Goal: Task Accomplishment & Management: Use online tool/utility

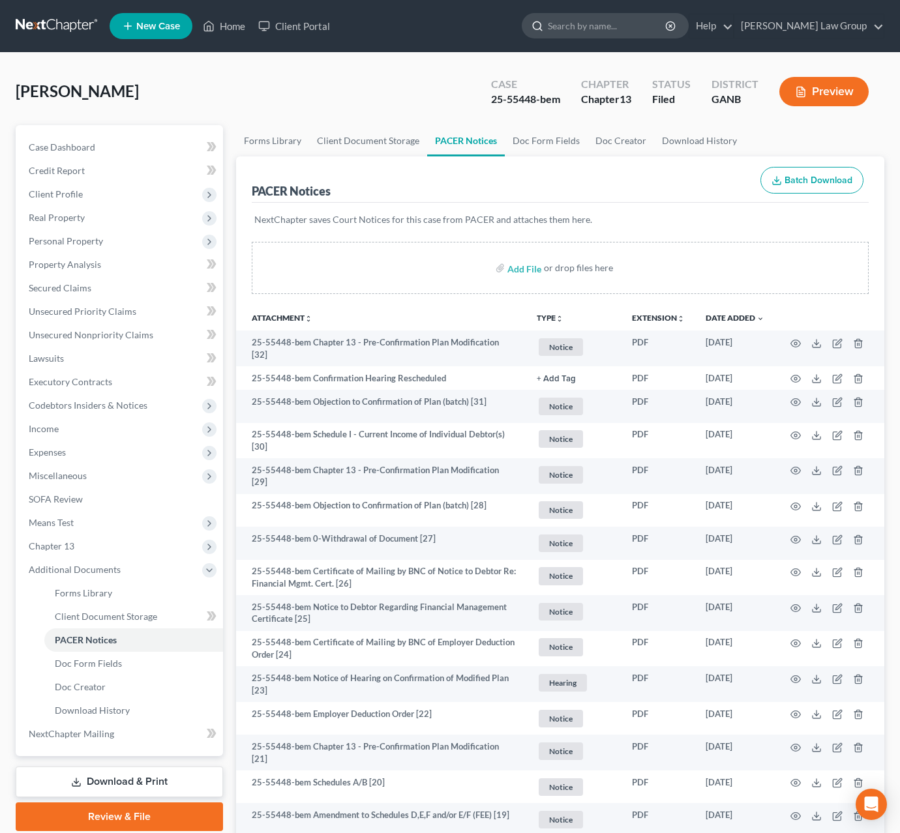
click at [637, 31] on input "search" at bounding box center [607, 26] width 119 height 24
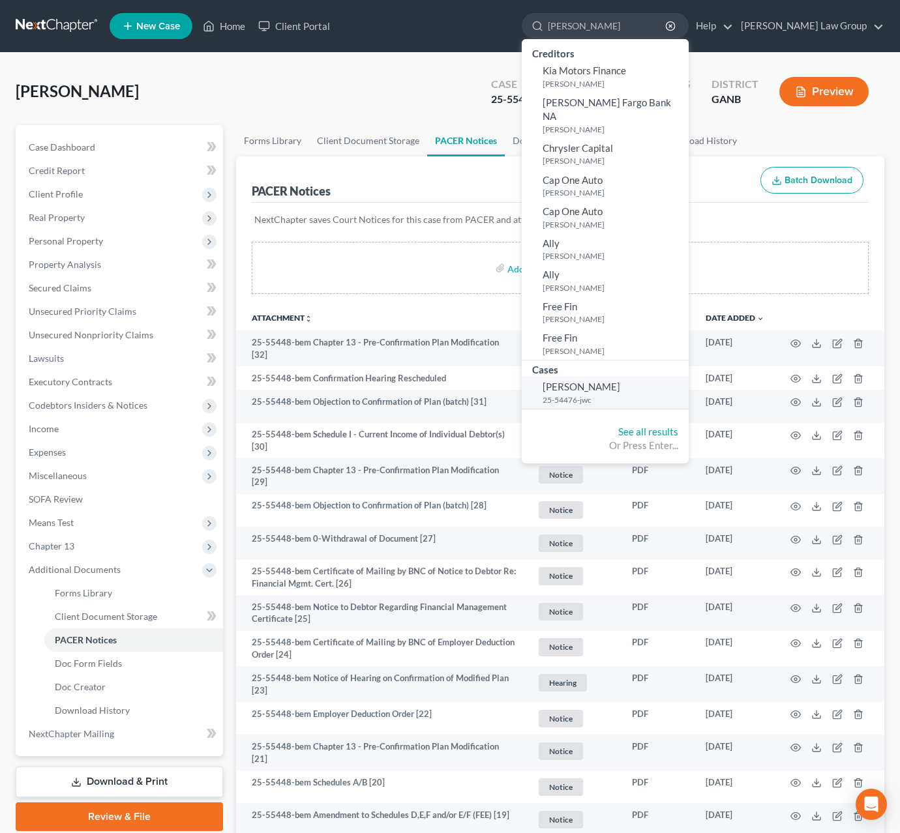
type input "[PERSON_NAME]"
click at [637, 394] on small "25-54476-jwc" at bounding box center [613, 399] width 143 height 11
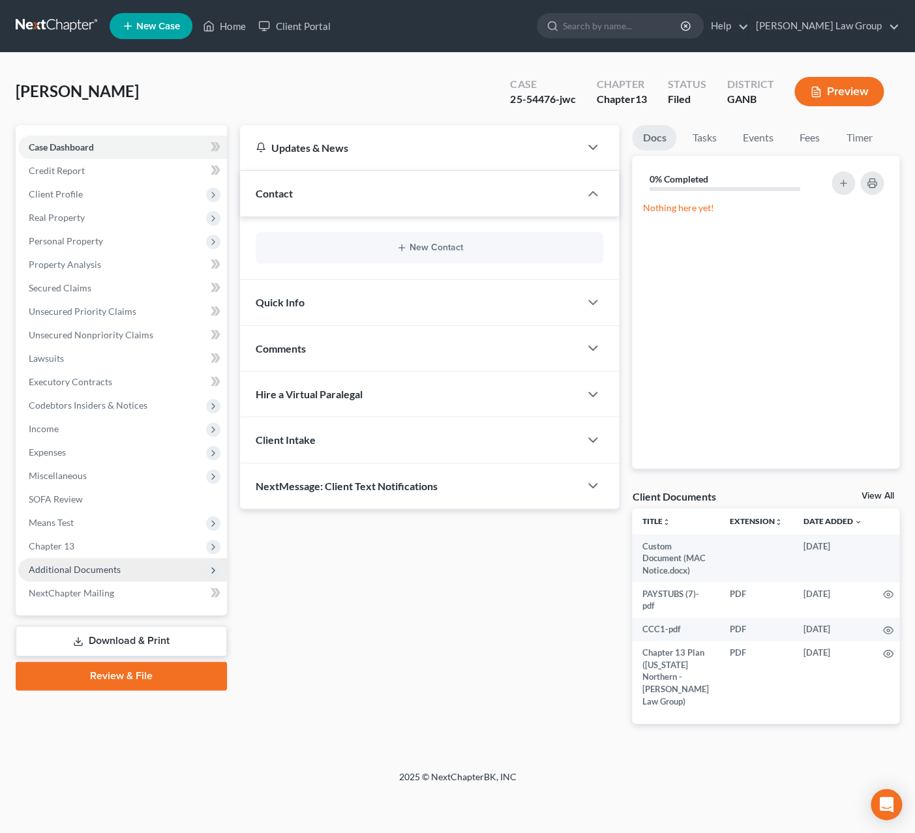
click at [86, 561] on span "Additional Documents" at bounding box center [122, 569] width 209 height 23
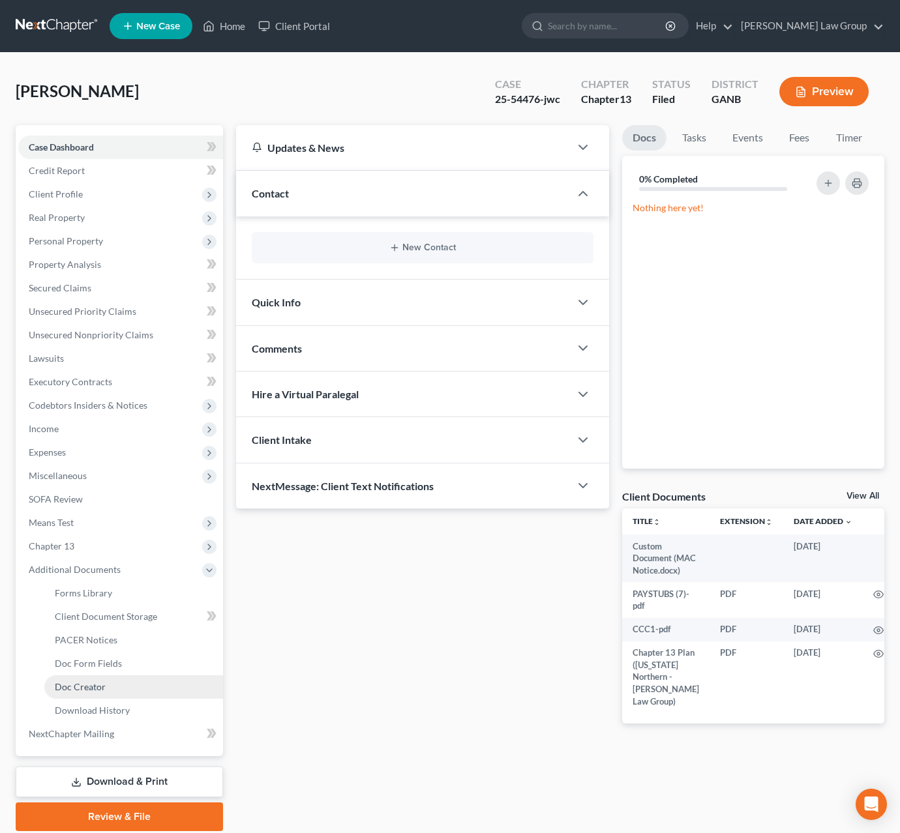
click at [147, 681] on link "Doc Creator" at bounding box center [133, 686] width 179 height 23
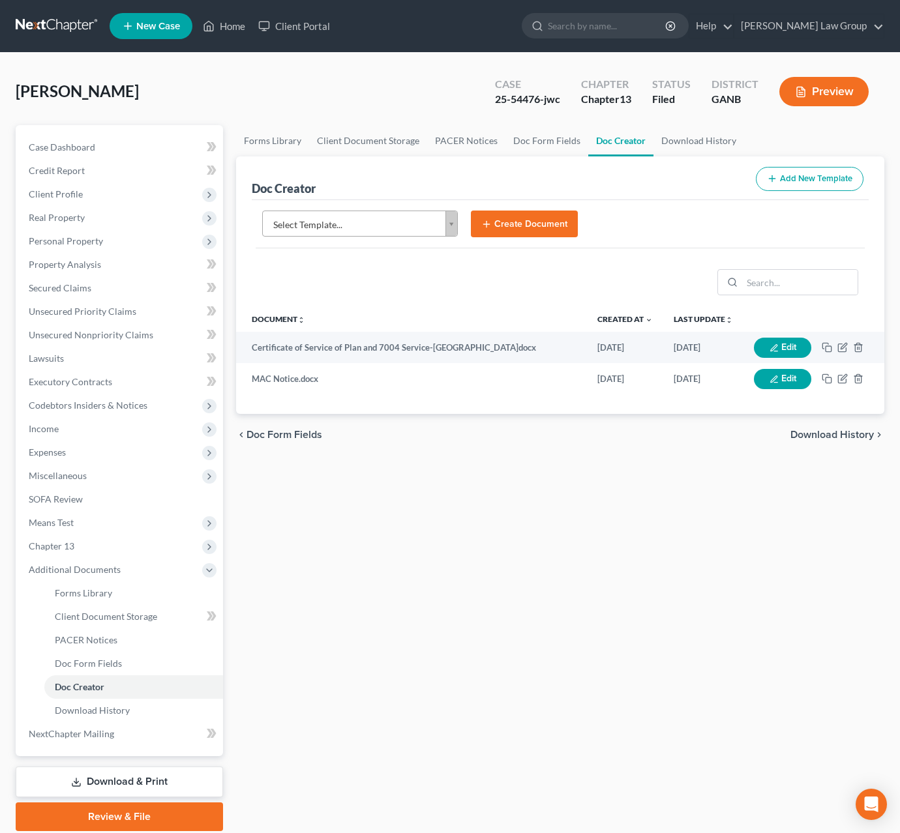
click at [452, 226] on body "Home New Case Client Portal [PERSON_NAME] Law Group [EMAIL_ADDRESS][DOMAIN_NAME…" at bounding box center [450, 440] width 900 height 881
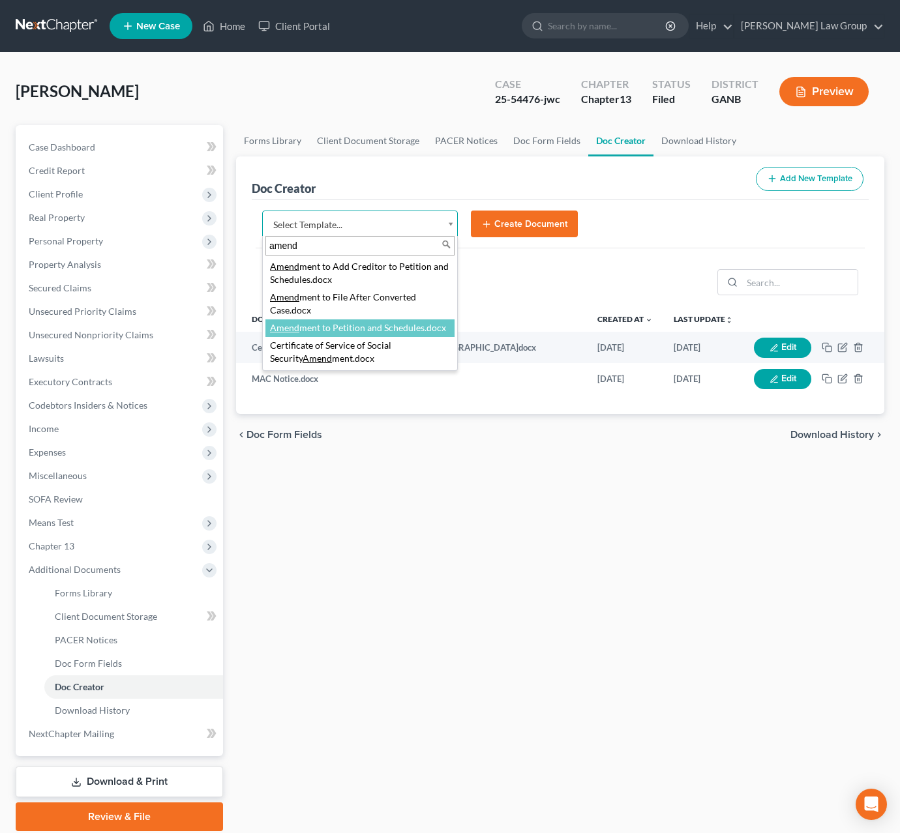
type input "amend"
select select "110999"
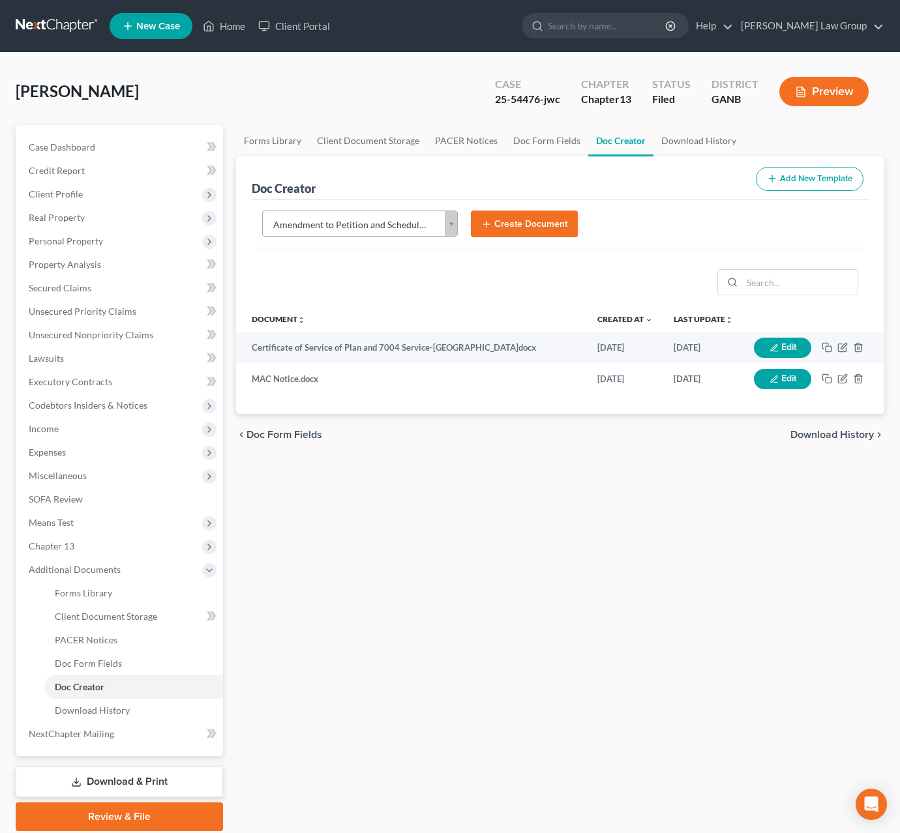
click at [549, 225] on button "Create Document" at bounding box center [524, 224] width 107 height 27
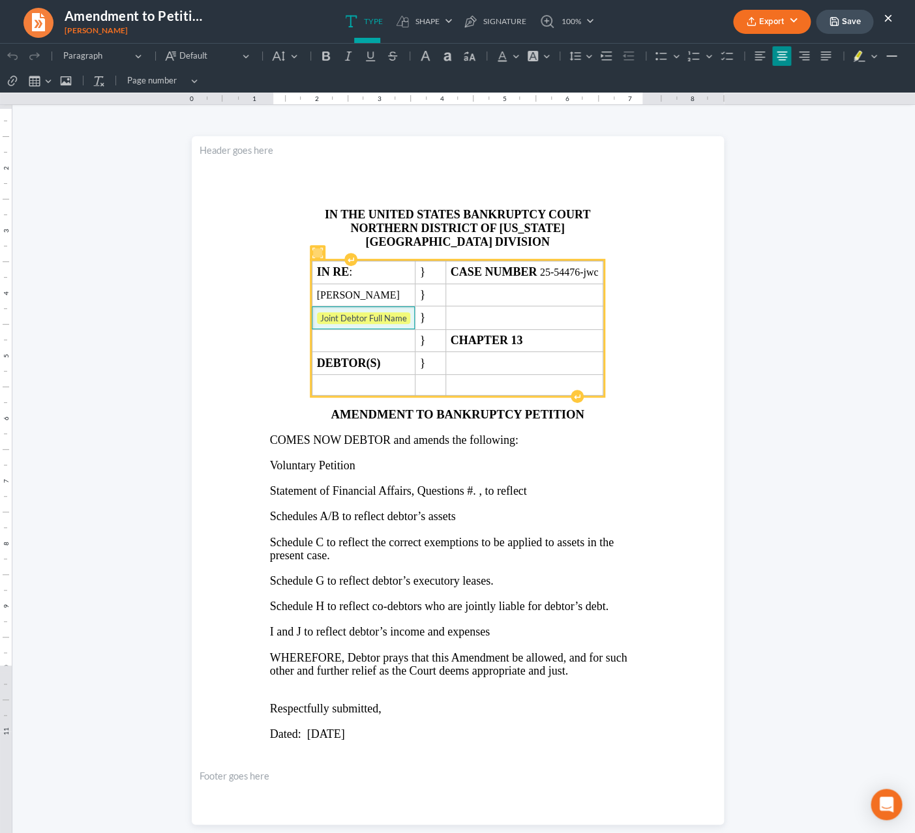
click at [391, 323] on span "Joint Debtor Full Name" at bounding box center [363, 318] width 93 height 13
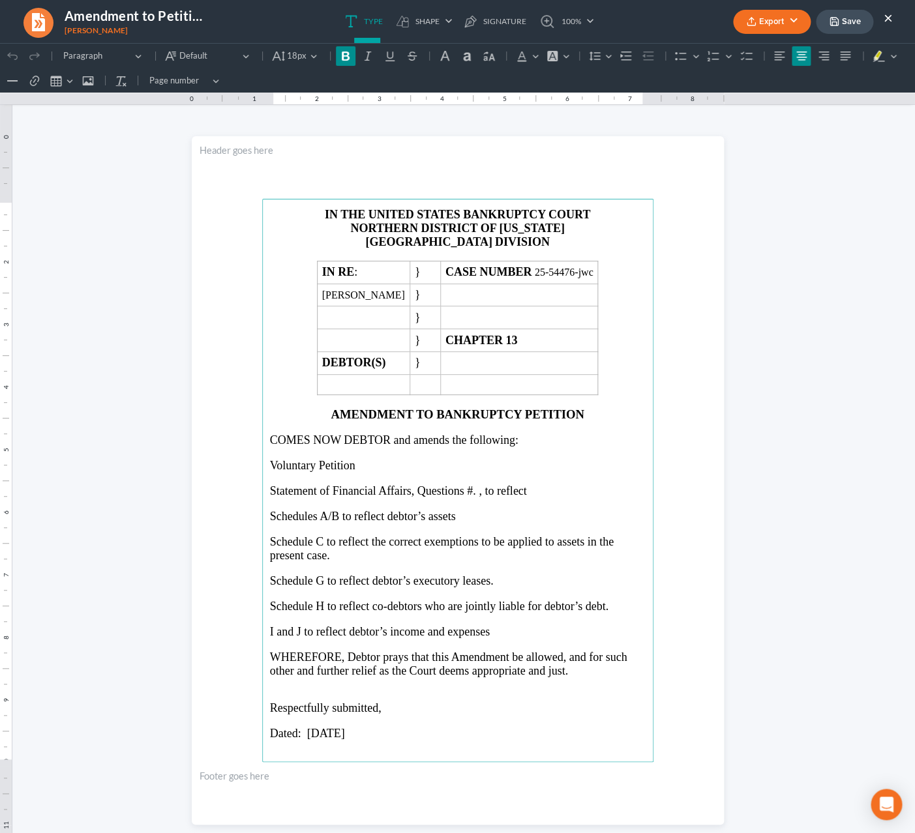
click at [574, 246] on p "ATLANTA DIVISION" at bounding box center [458, 242] width 376 height 14
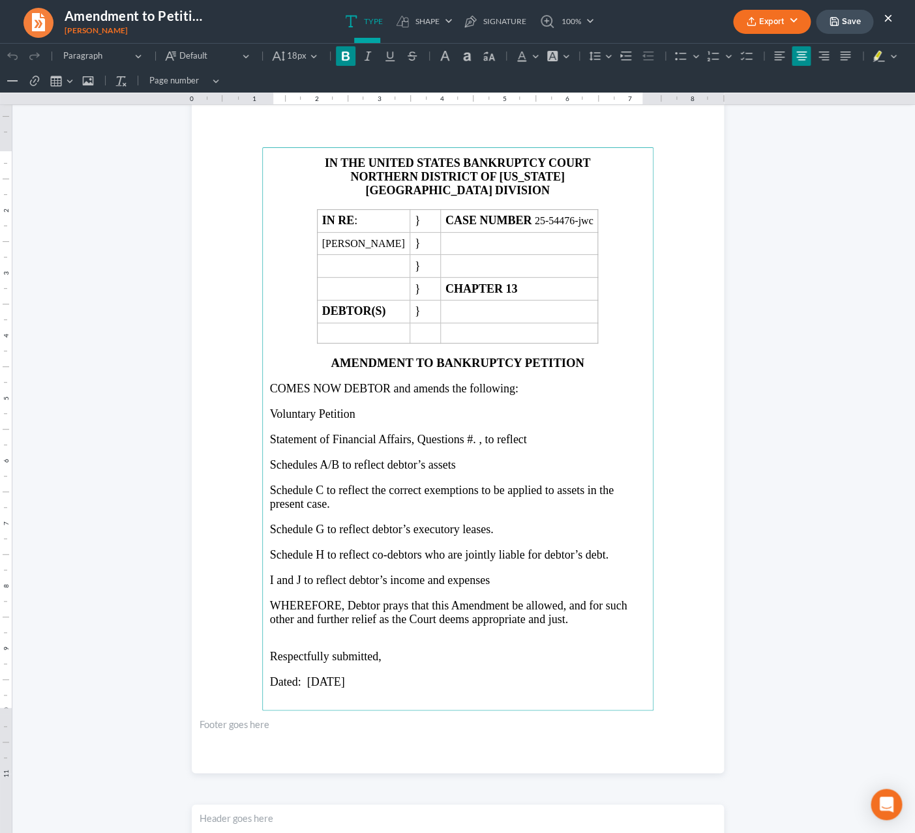
scroll to position [53, 0]
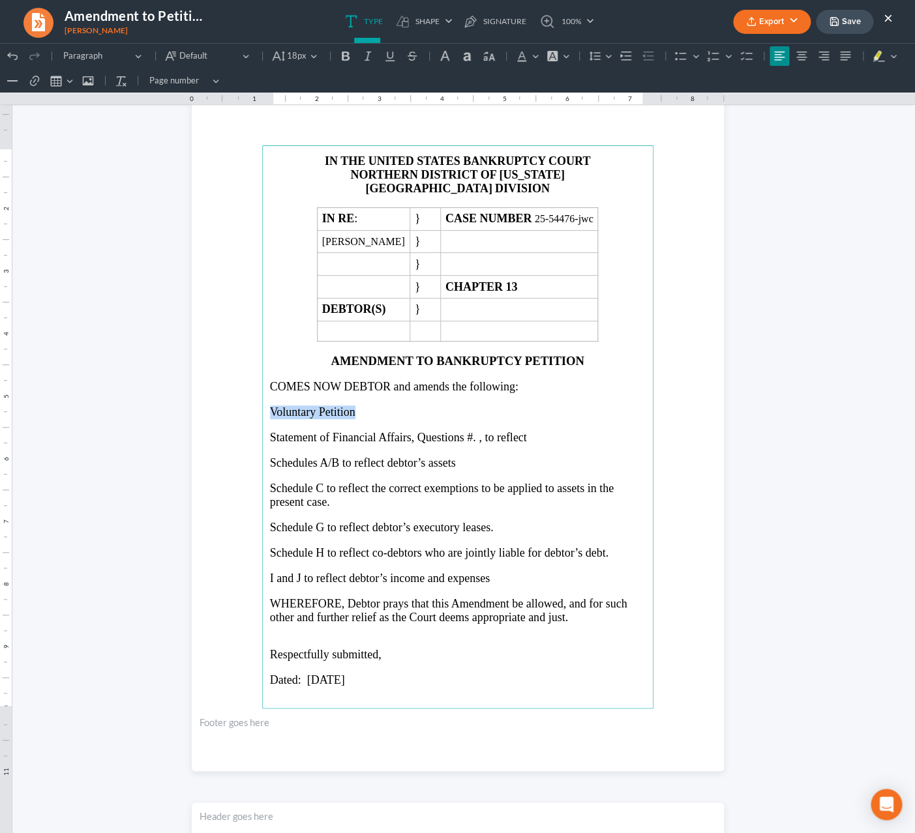
drag, startPoint x: 265, startPoint y: 421, endPoint x: 377, endPoint y: 416, distance: 111.6
click at [377, 416] on p "Voluntary Petition" at bounding box center [458, 413] width 376 height 14
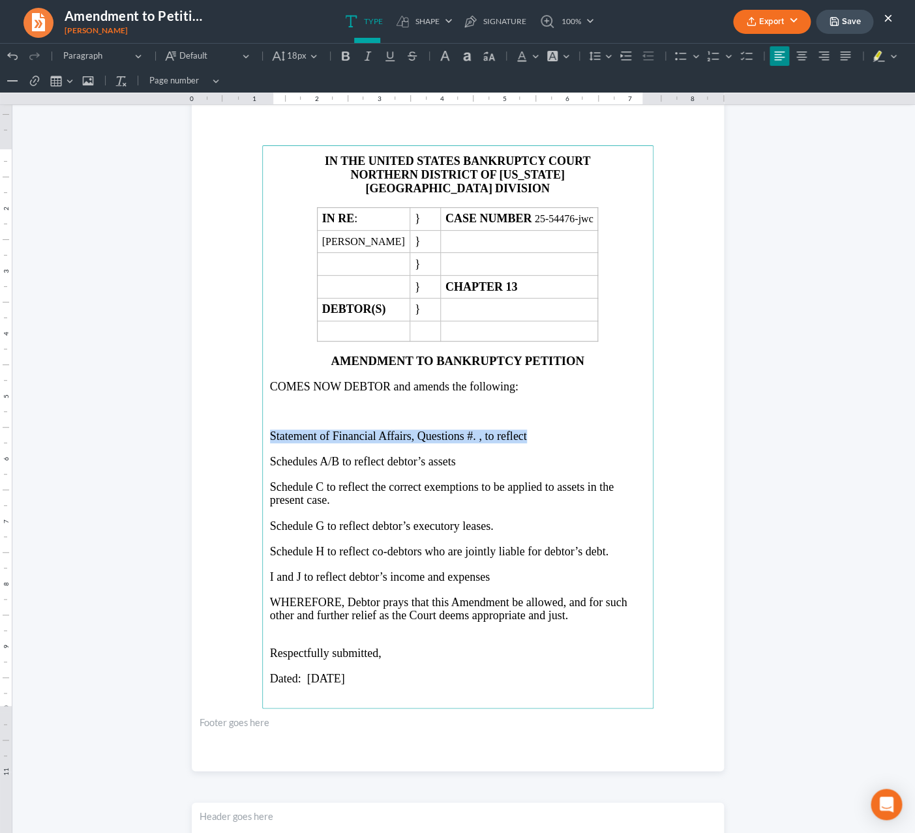
drag, startPoint x: 531, startPoint y: 442, endPoint x: 260, endPoint y: 442, distance: 271.2
click at [262, 442] on main "IN THE UNITED STATES BANKRUPTCY COURT NORTHERN DISTRICT OF [US_STATE] ATLANTA D…" at bounding box center [457, 426] width 391 height 563
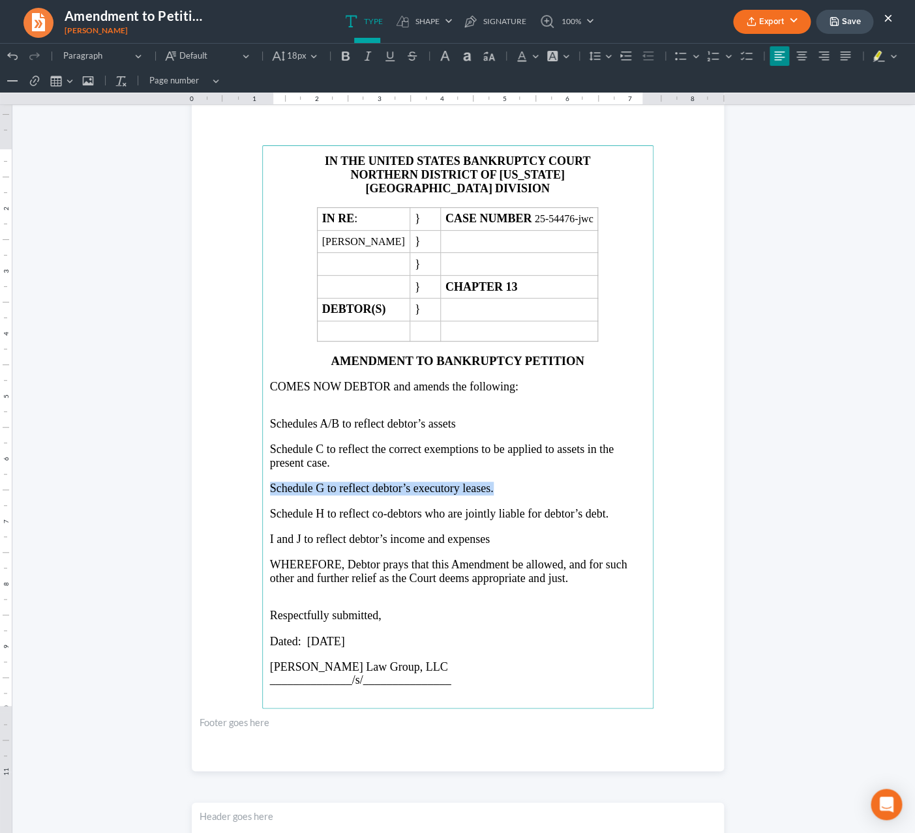
drag, startPoint x: 489, startPoint y: 496, endPoint x: 259, endPoint y: 499, distance: 229.5
click at [262, 499] on main "IN THE UNITED STATES BANKRUPTCY COURT NORTHERN DISTRICT OF [US_STATE] ATLANTA D…" at bounding box center [457, 426] width 391 height 563
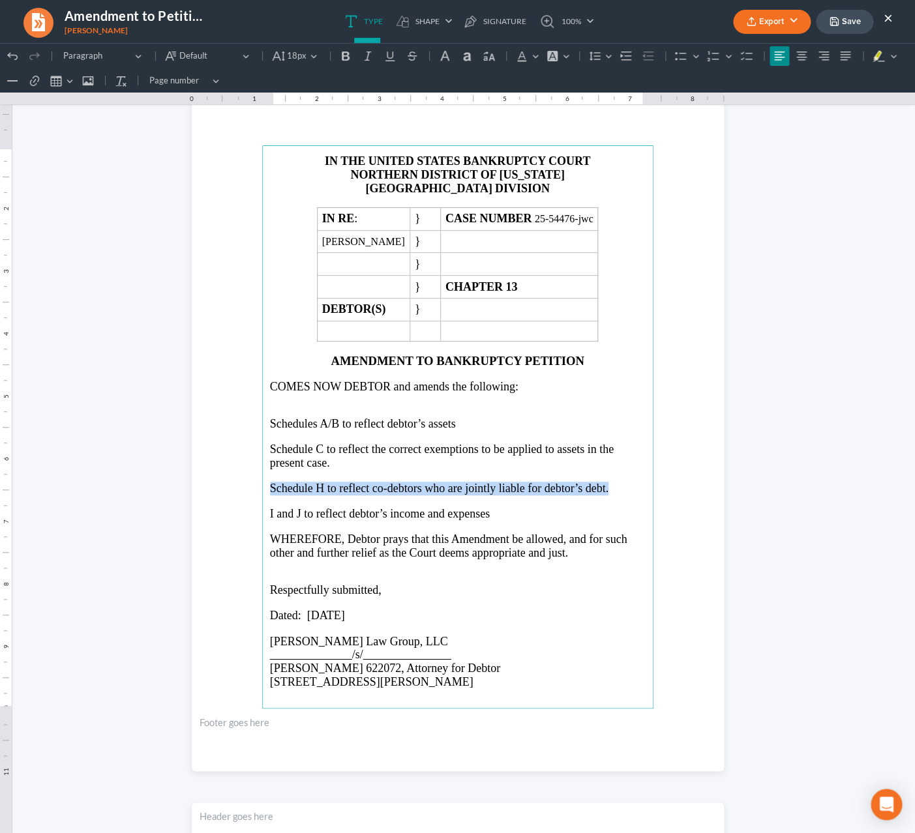
drag, startPoint x: 614, startPoint y: 497, endPoint x: 262, endPoint y: 497, distance: 352.1
click at [270, 496] on p "Schedule H to reflect co-debtors who are jointly liable for debtor’s debt." at bounding box center [458, 489] width 376 height 14
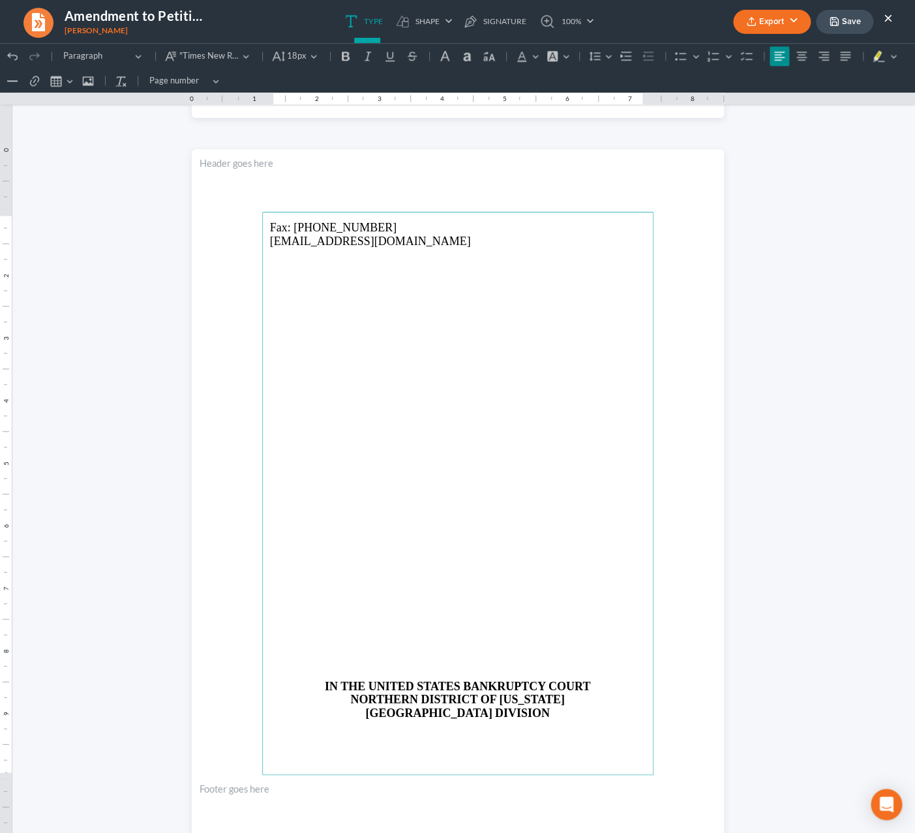
scroll to position [753, 0]
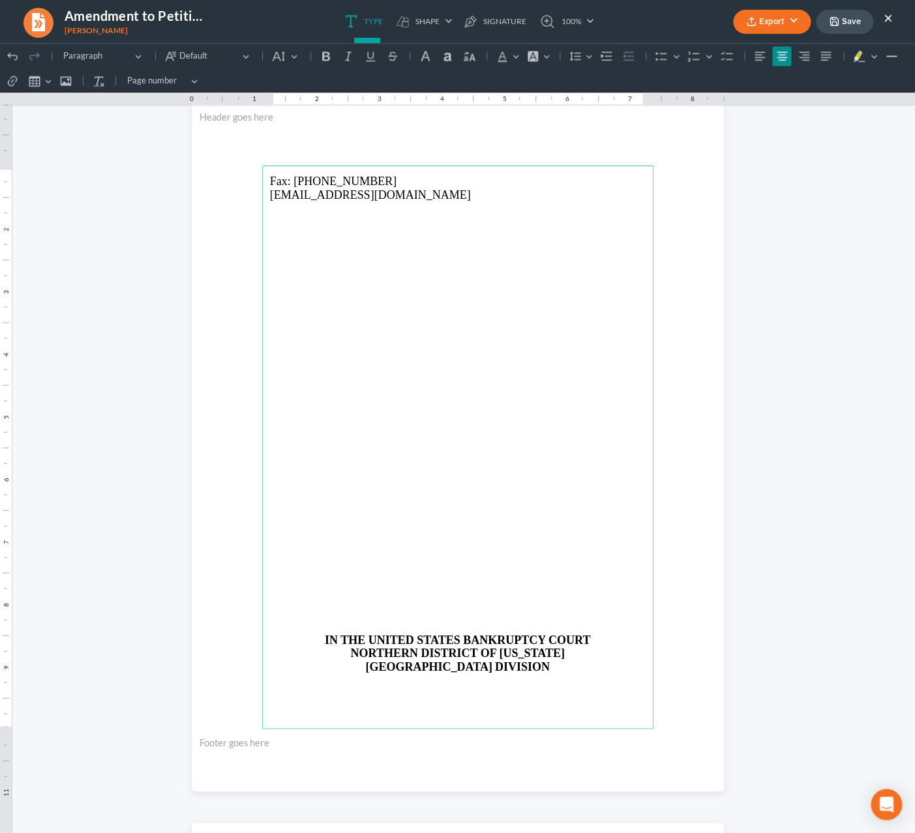
click at [450, 621] on p "Rich Text Editor, page-1-main" at bounding box center [458, 616] width 376 height 12
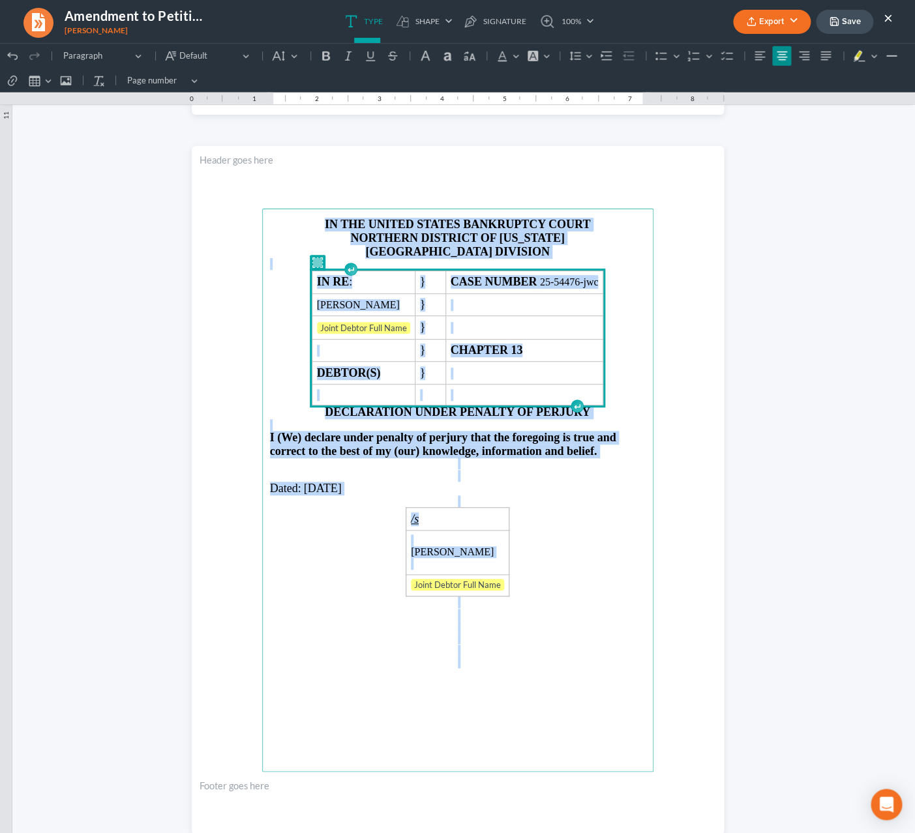
scroll to position [1463, 0]
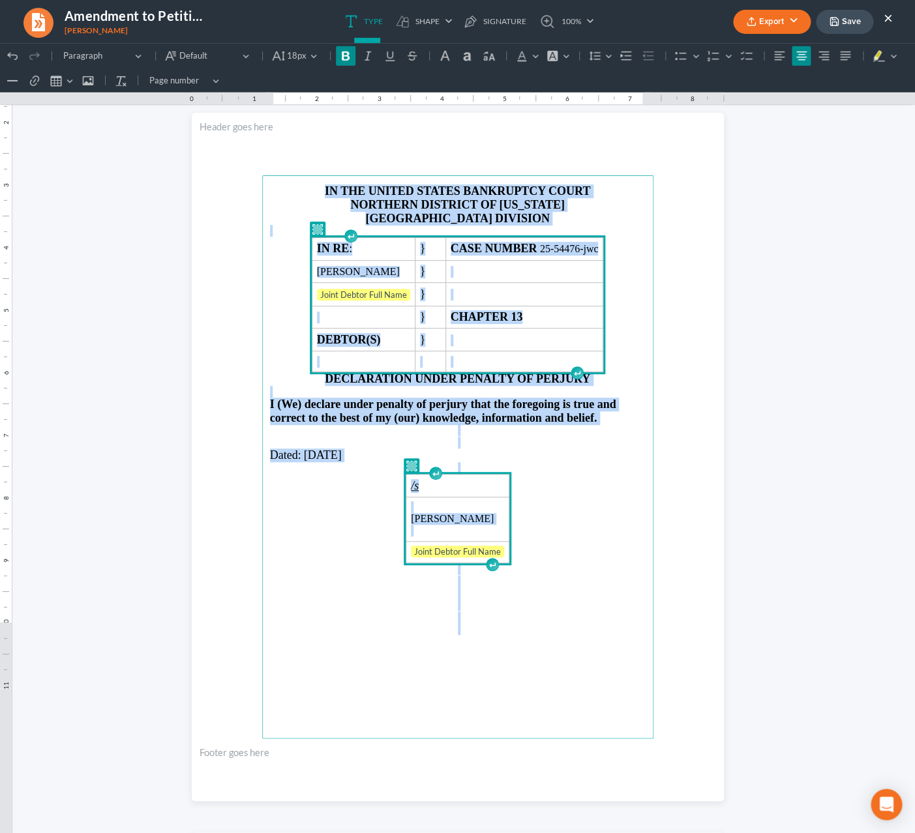
drag, startPoint x: 318, startPoint y: 449, endPoint x: 532, endPoint y: 645, distance: 290.3
click at [532, 645] on main "IN THE UNITED STATES BANKRUPTCY COURT NORTHERN DISTRICT OF [US_STATE] ATLANTA D…" at bounding box center [457, 456] width 391 height 563
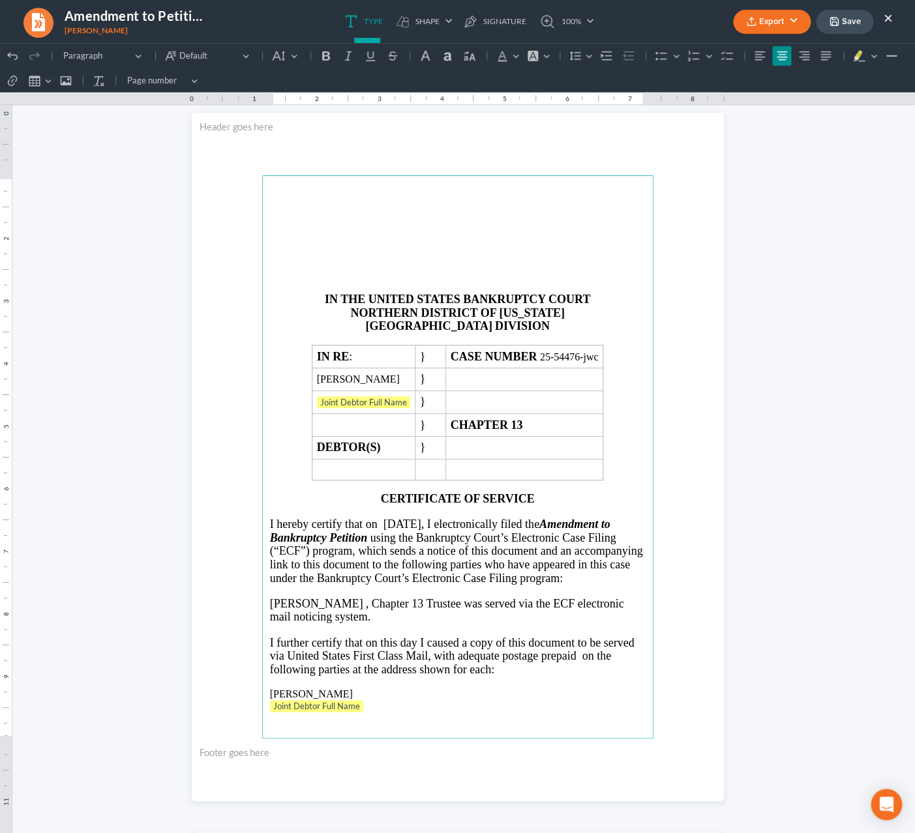
click at [453, 286] on p "Rich Text Editor, page-2-main" at bounding box center [458, 286] width 376 height 12
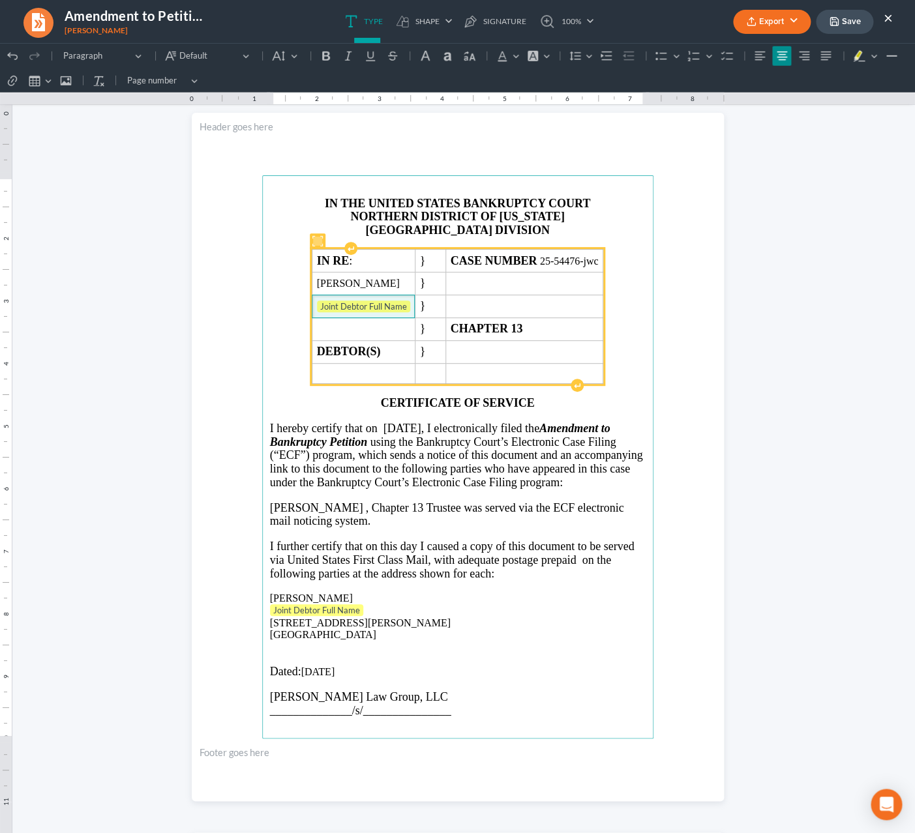
click at [385, 313] on span "Joint Debtor Full Name" at bounding box center [363, 307] width 93 height 13
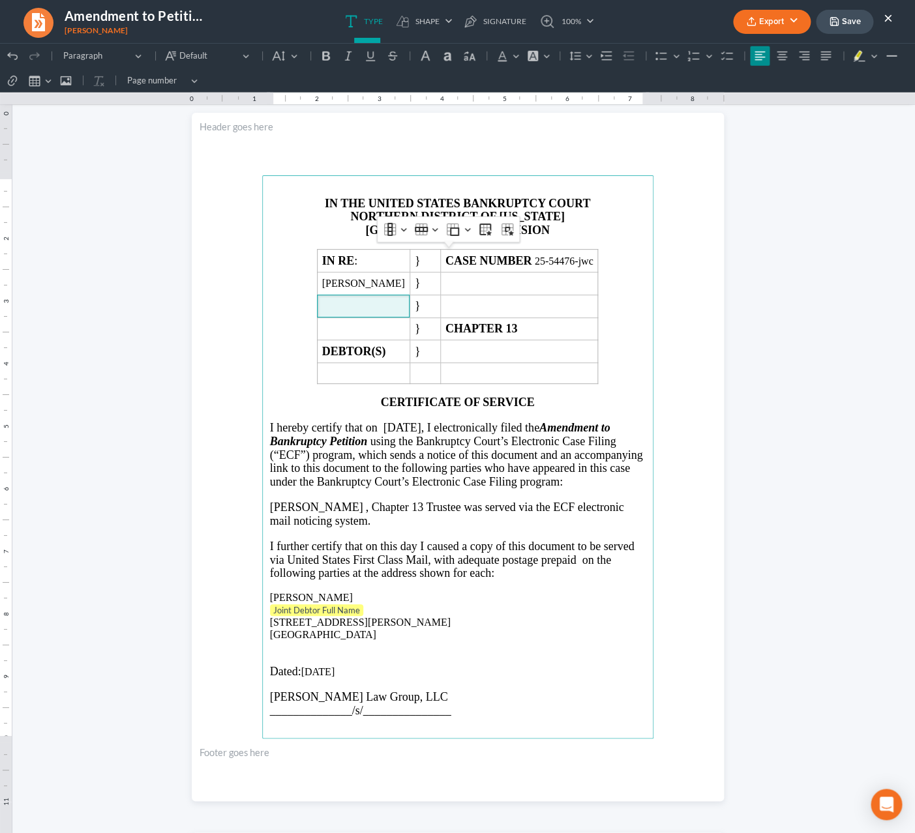
click at [368, 617] on p "Joint Debtor Full Name" at bounding box center [458, 610] width 376 height 13
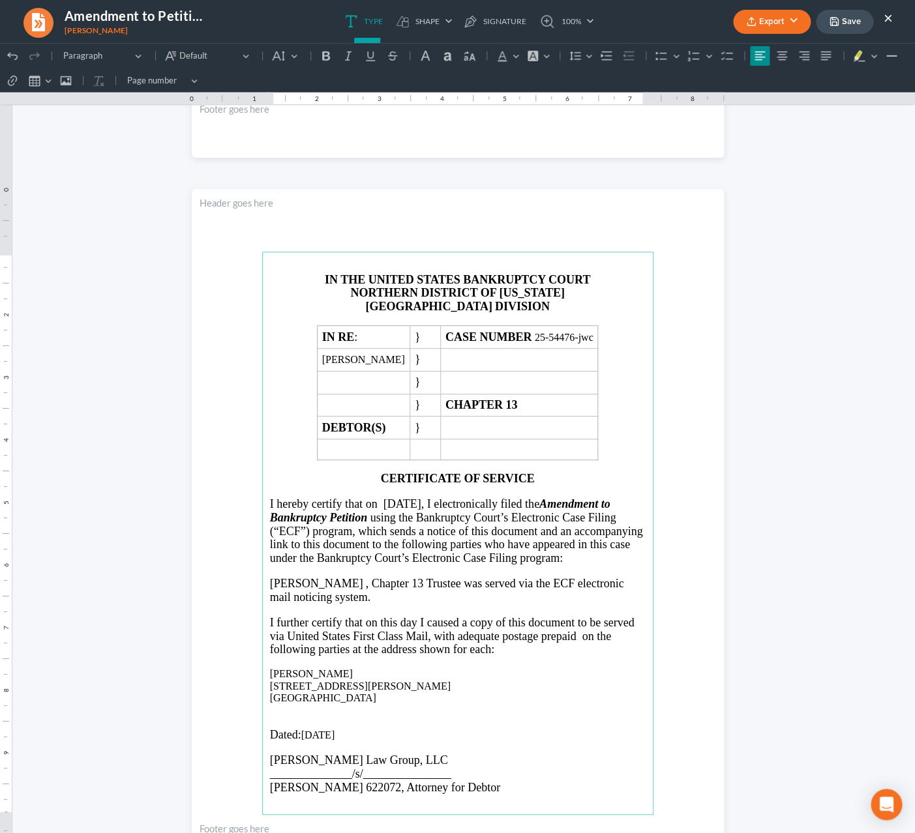
scroll to position [1247, 0]
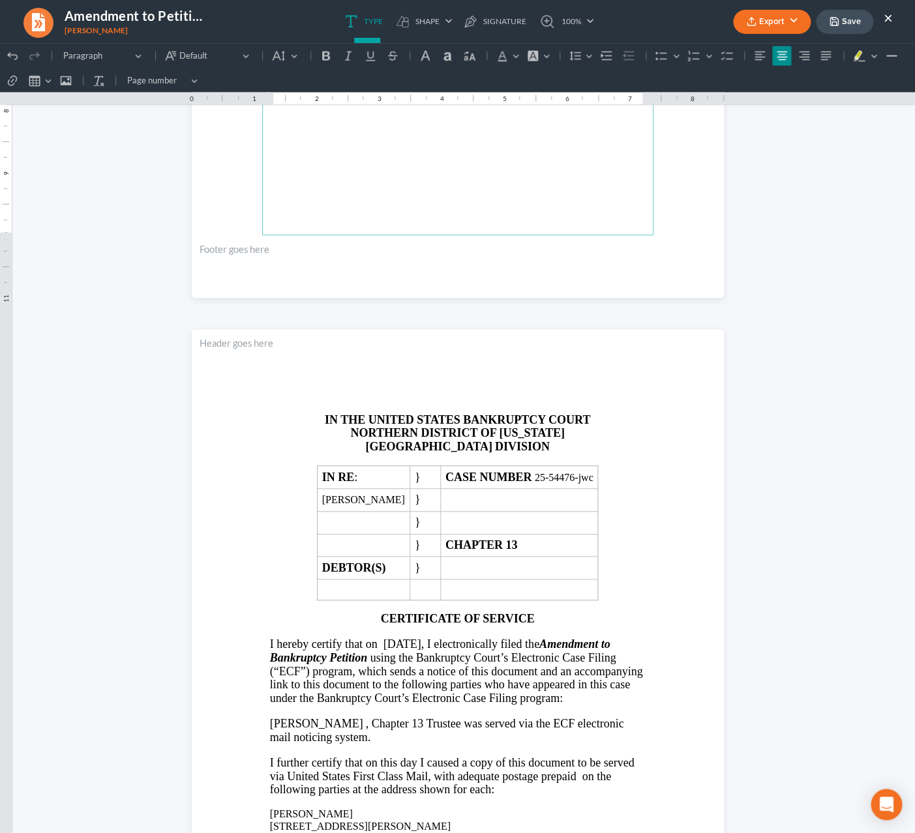
click at [788, 27] on button "Export" at bounding box center [772, 22] width 78 height 24
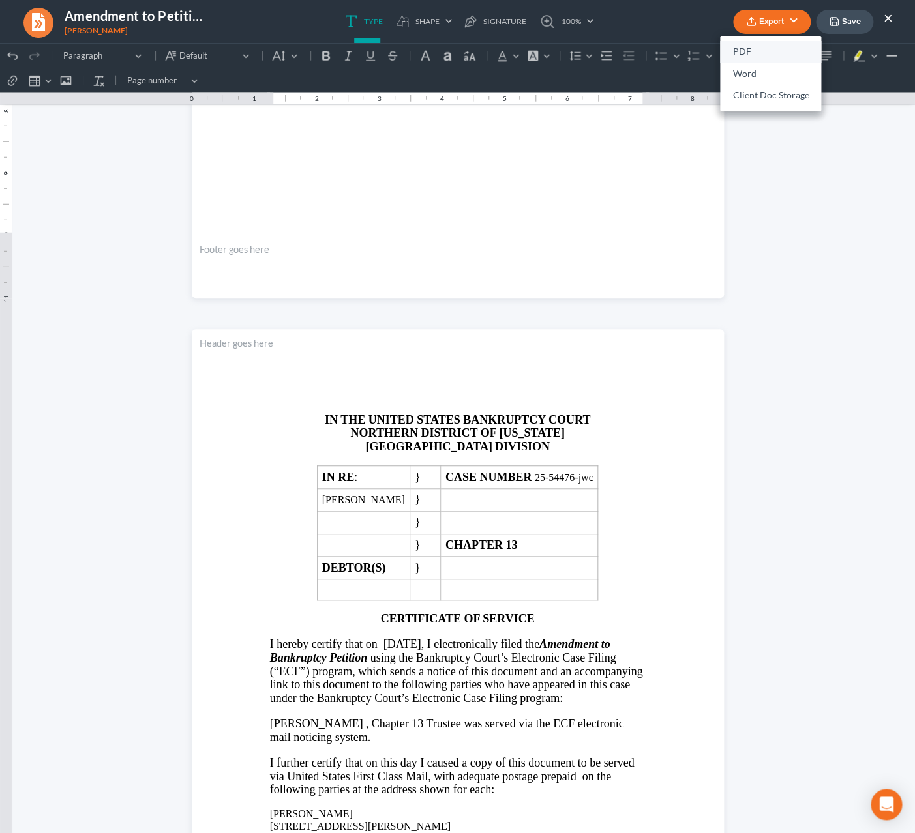
click at [755, 51] on link "PDF" at bounding box center [770, 52] width 101 height 22
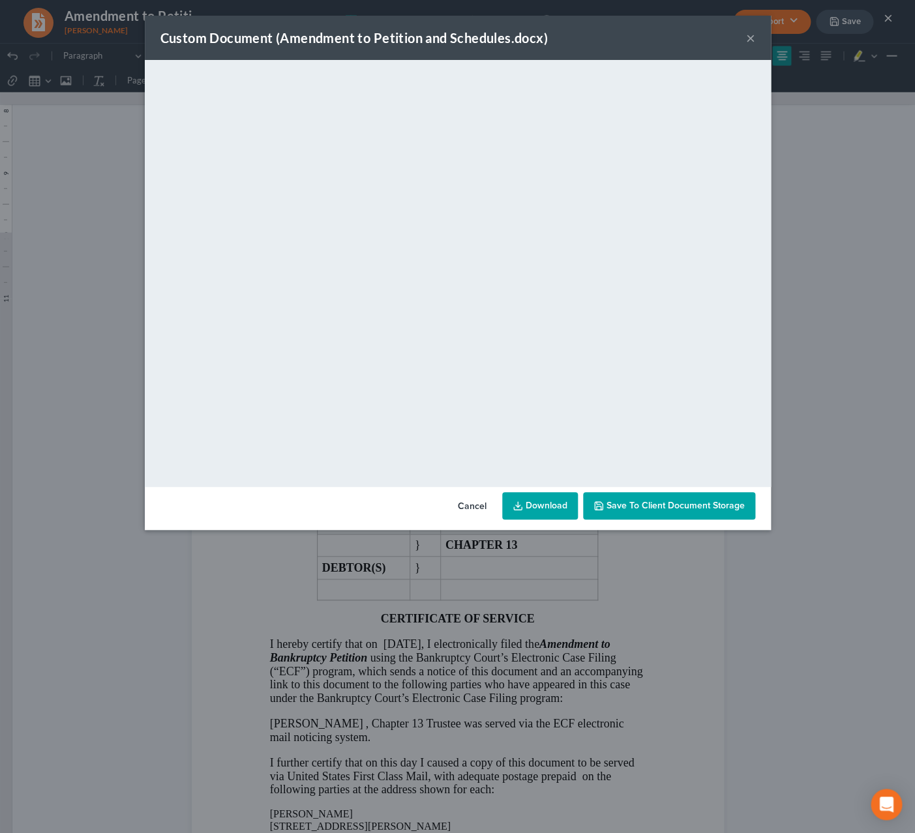
click at [545, 503] on link "Download" at bounding box center [540, 505] width 76 height 27
click at [752, 43] on button "×" at bounding box center [750, 38] width 9 height 16
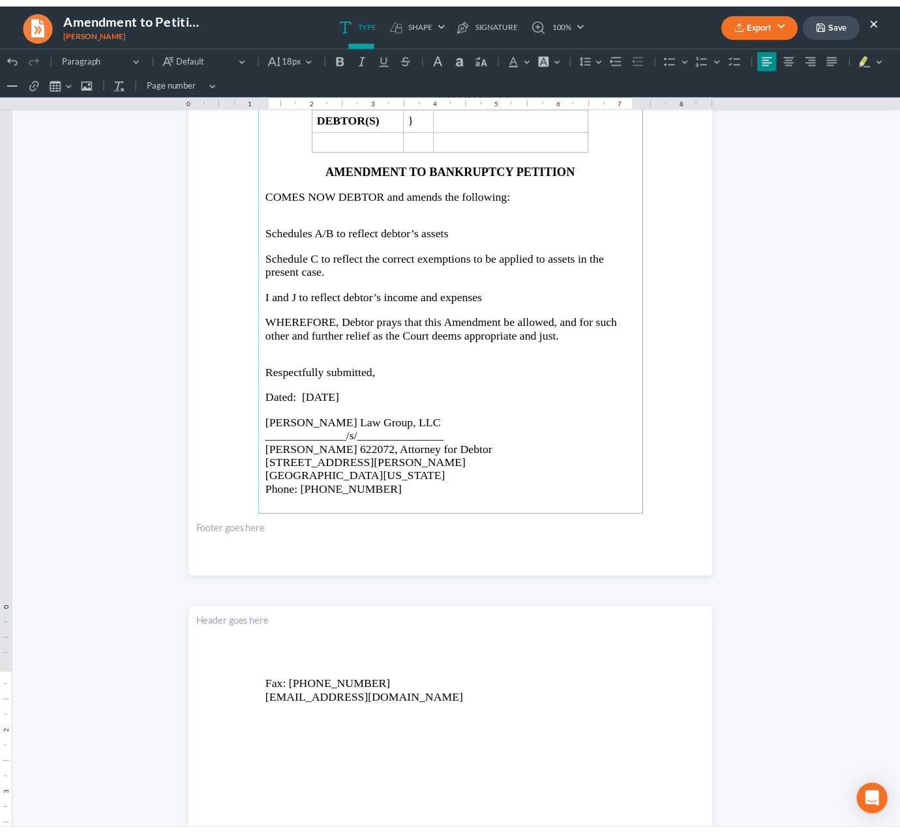
scroll to position [0, 0]
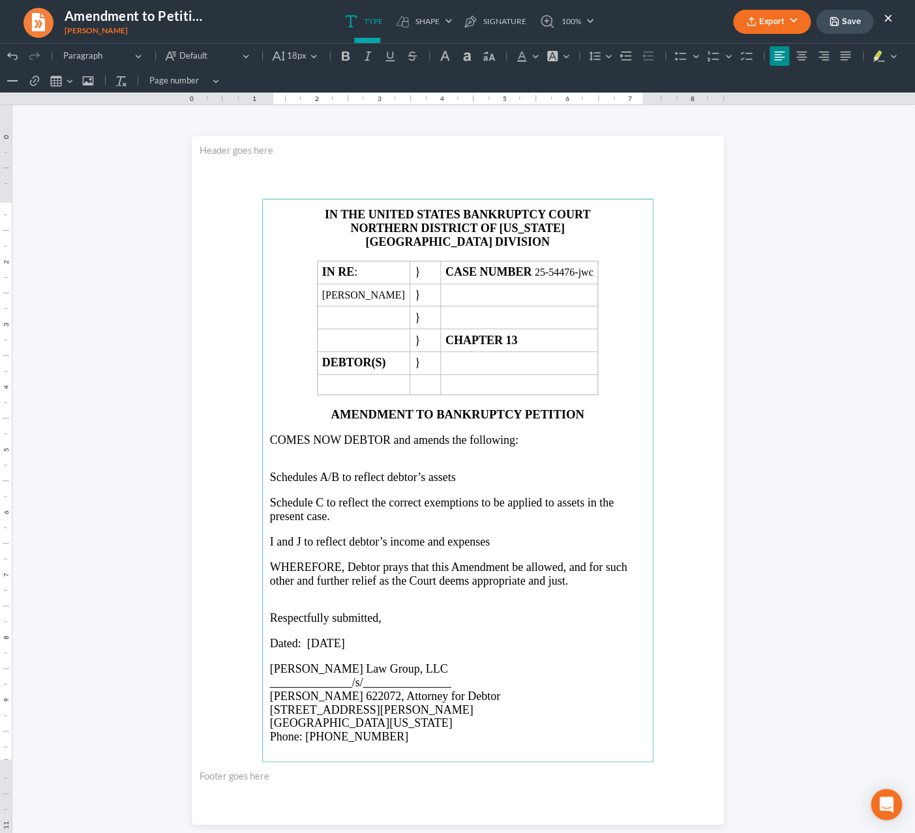
click at [504, 549] on p "I and J to reflect debtor’s income and expenses" at bounding box center [458, 542] width 376 height 14
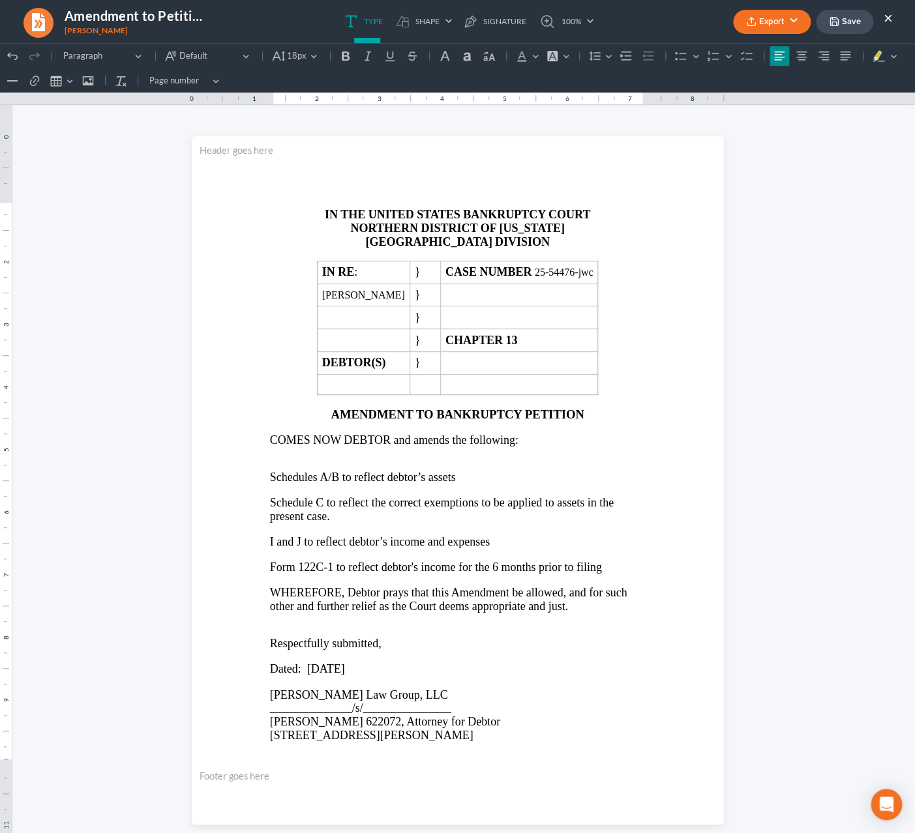
click at [839, 27] on button "Save" at bounding box center [844, 22] width 57 height 24
click at [888, 20] on button "×" at bounding box center [887, 18] width 9 height 16
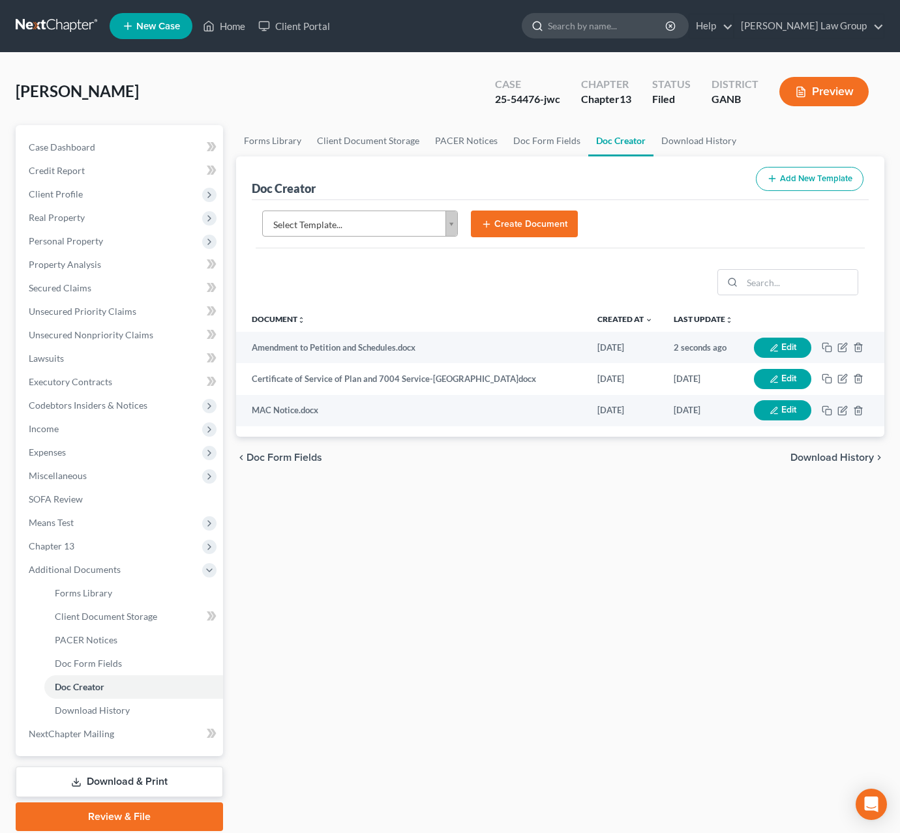
click at [665, 35] on input "search" at bounding box center [607, 26] width 119 height 24
type input "[PERSON_NAME]"
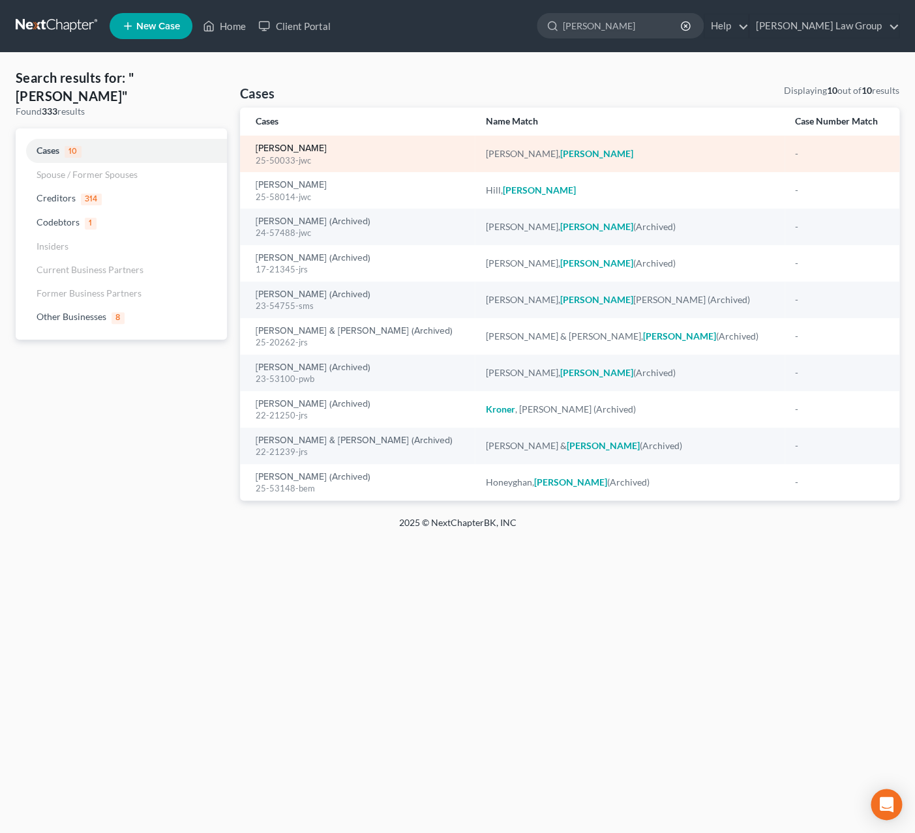
click at [320, 151] on link "[PERSON_NAME]" at bounding box center [291, 148] width 71 height 9
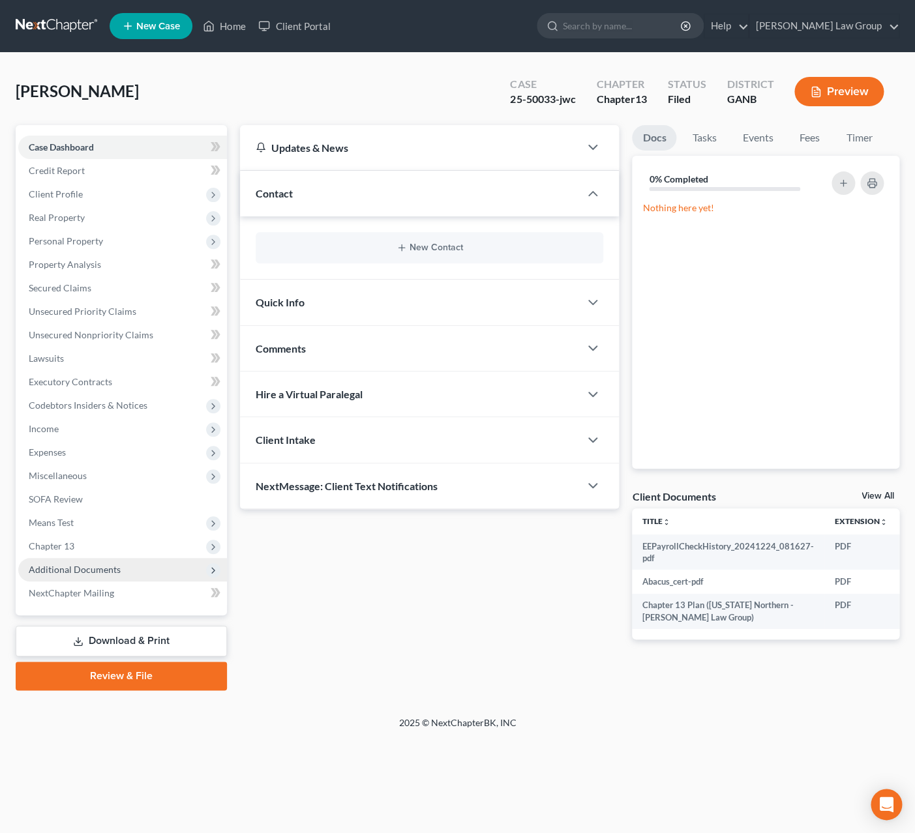
click at [139, 565] on span "Additional Documents" at bounding box center [122, 569] width 209 height 23
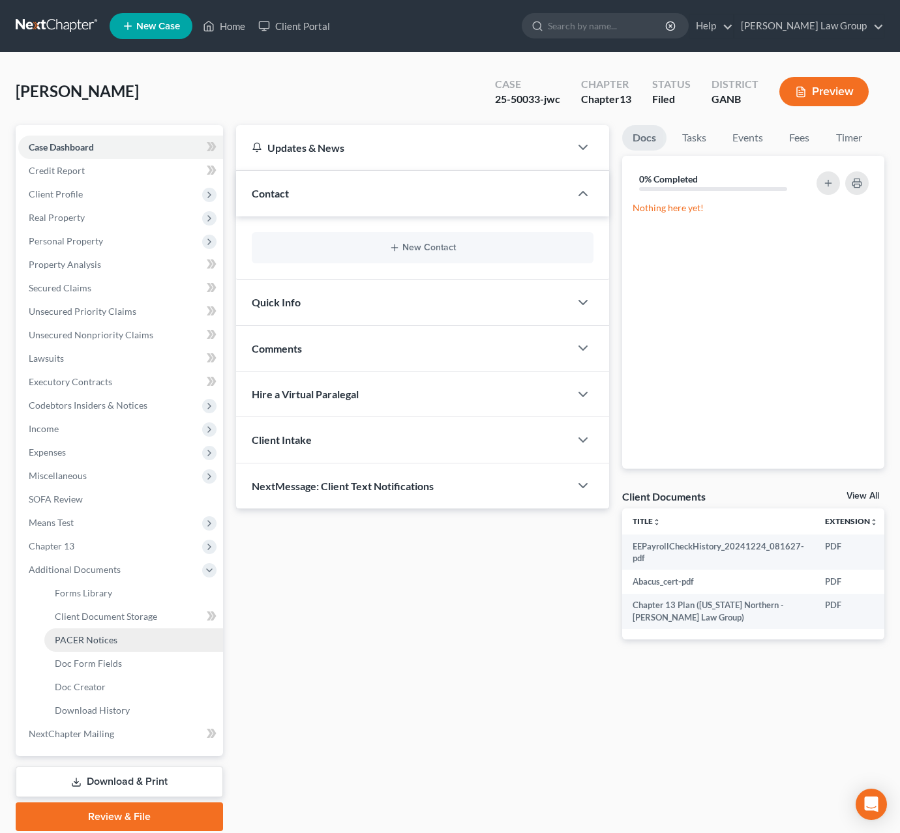
click at [119, 640] on link "PACER Notices" at bounding box center [133, 640] width 179 height 23
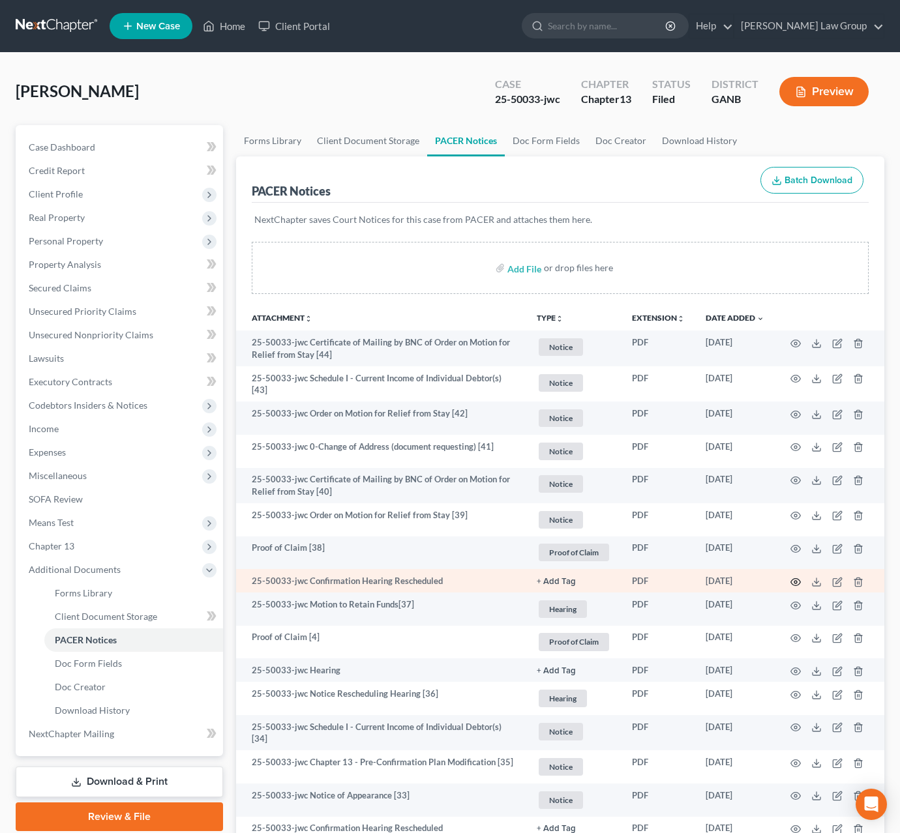
click at [796, 582] on circle "button" at bounding box center [795, 582] width 3 height 3
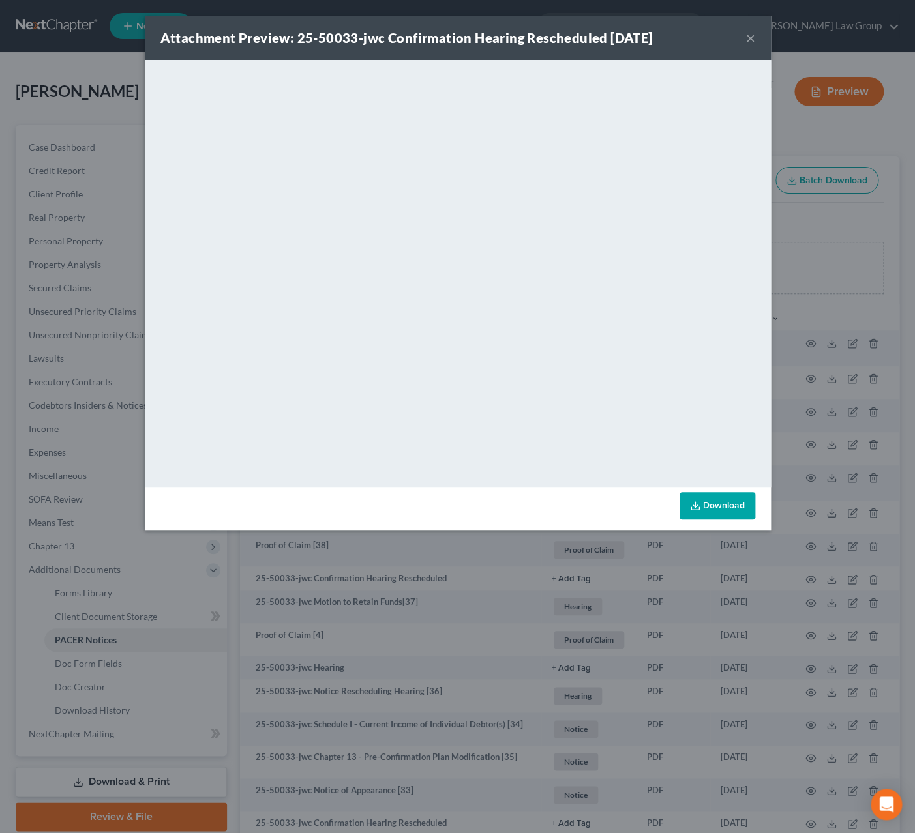
click at [750, 41] on button "×" at bounding box center [750, 38] width 9 height 16
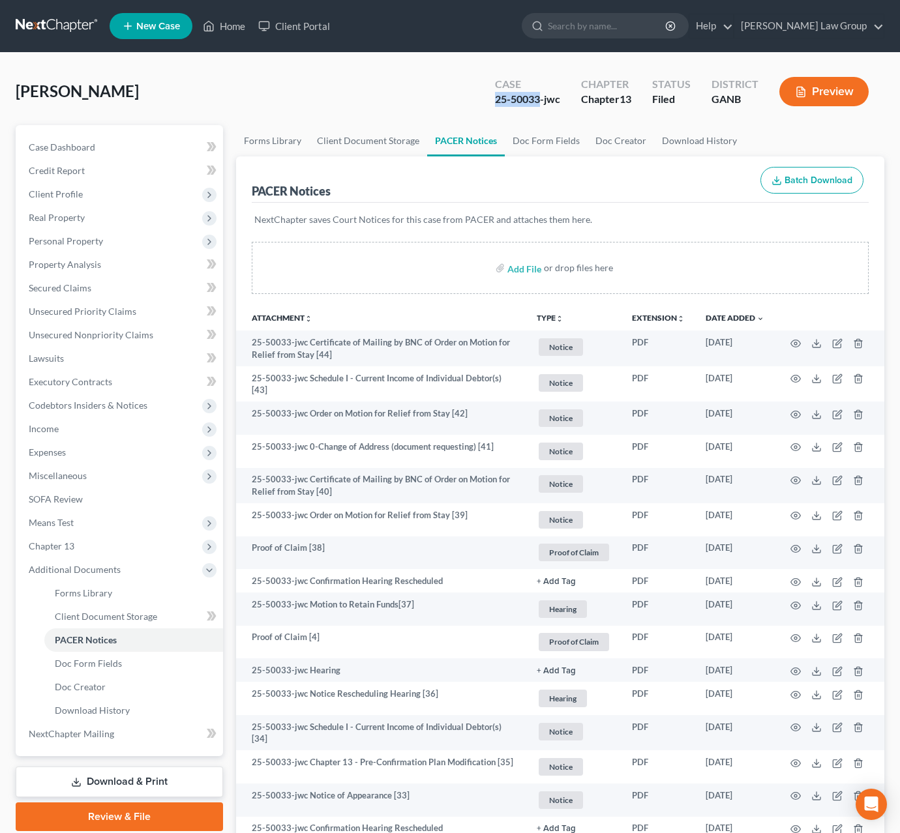
drag, startPoint x: 540, startPoint y: 101, endPoint x: 486, endPoint y: 102, distance: 53.5
click at [486, 102] on div "Case 25-50033-jwc" at bounding box center [527, 93] width 86 height 38
copy div "25-50033"
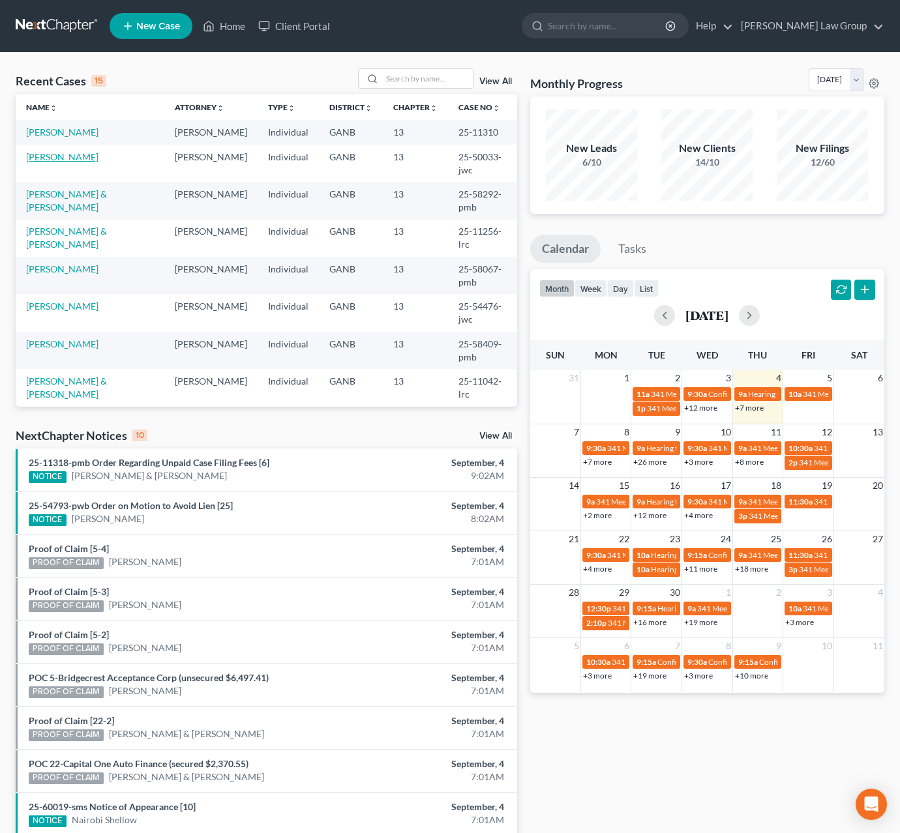
click at [76, 162] on link "[PERSON_NAME]" at bounding box center [62, 156] width 72 height 11
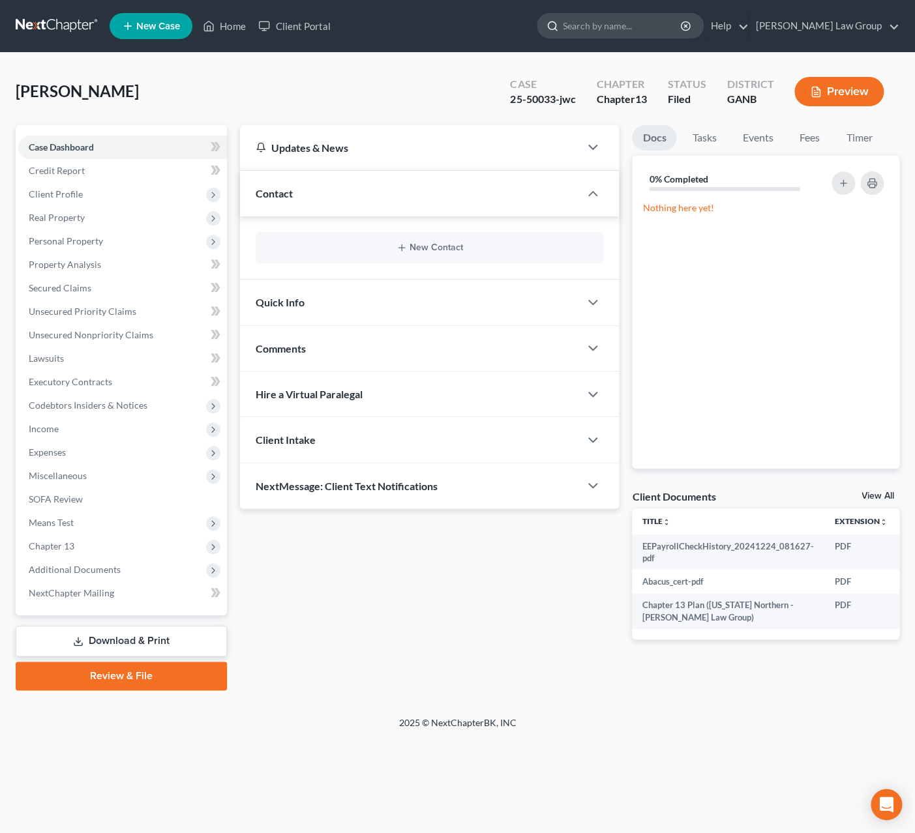
drag, startPoint x: 636, startPoint y: 14, endPoint x: 645, endPoint y: 17, distance: 9.7
click at [636, 15] on input "search" at bounding box center [622, 26] width 119 height 24
type input "[PERSON_NAME]"
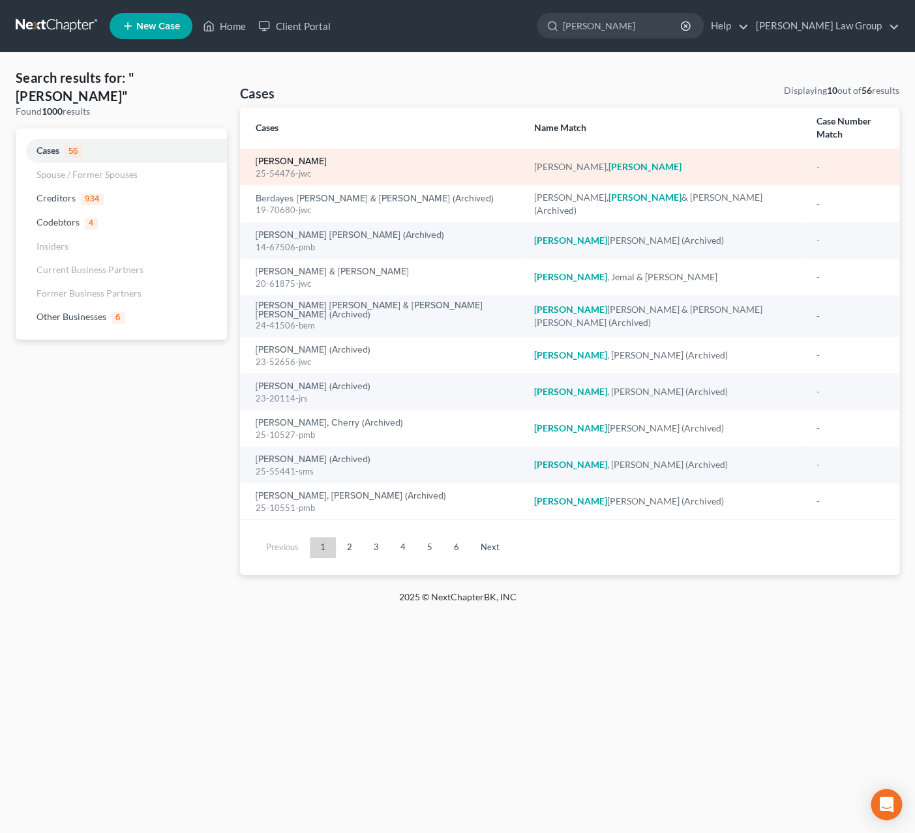
click at [319, 164] on link "[PERSON_NAME]" at bounding box center [291, 161] width 71 height 9
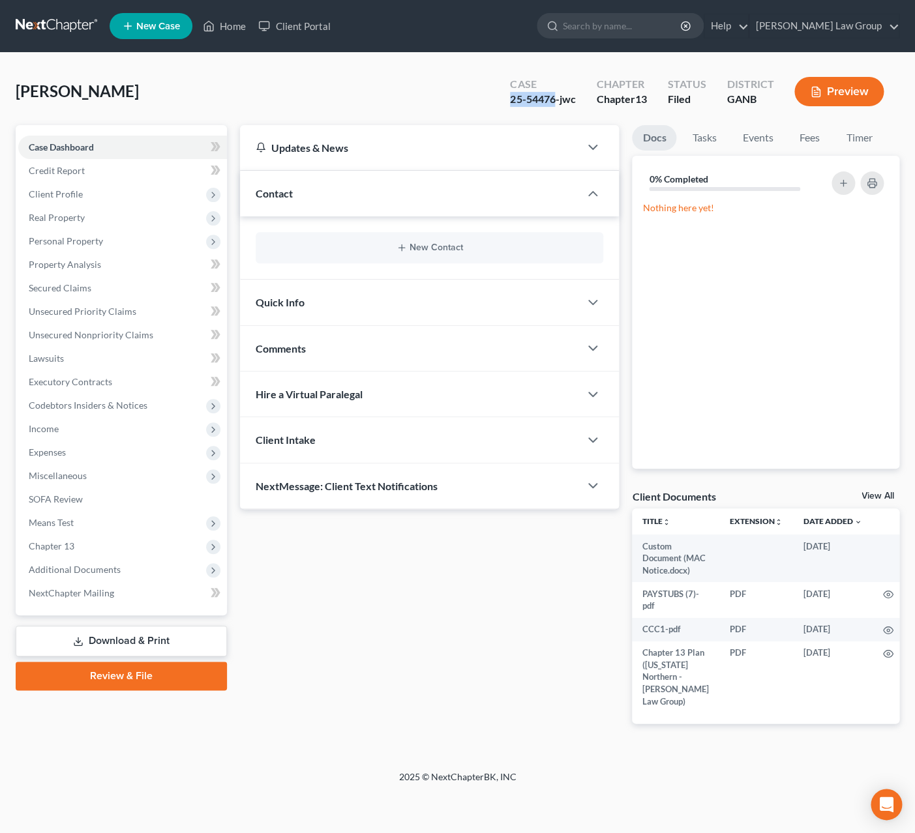
drag, startPoint x: 554, startPoint y: 102, endPoint x: 508, endPoint y: 105, distance: 45.8
click at [508, 105] on div "Case 25-54476-jwc" at bounding box center [542, 93] width 86 height 38
copy div "25-54476"
click at [676, 38] on div at bounding box center [620, 25] width 167 height 25
click at [676, 33] on input "search" at bounding box center [622, 26] width 119 height 24
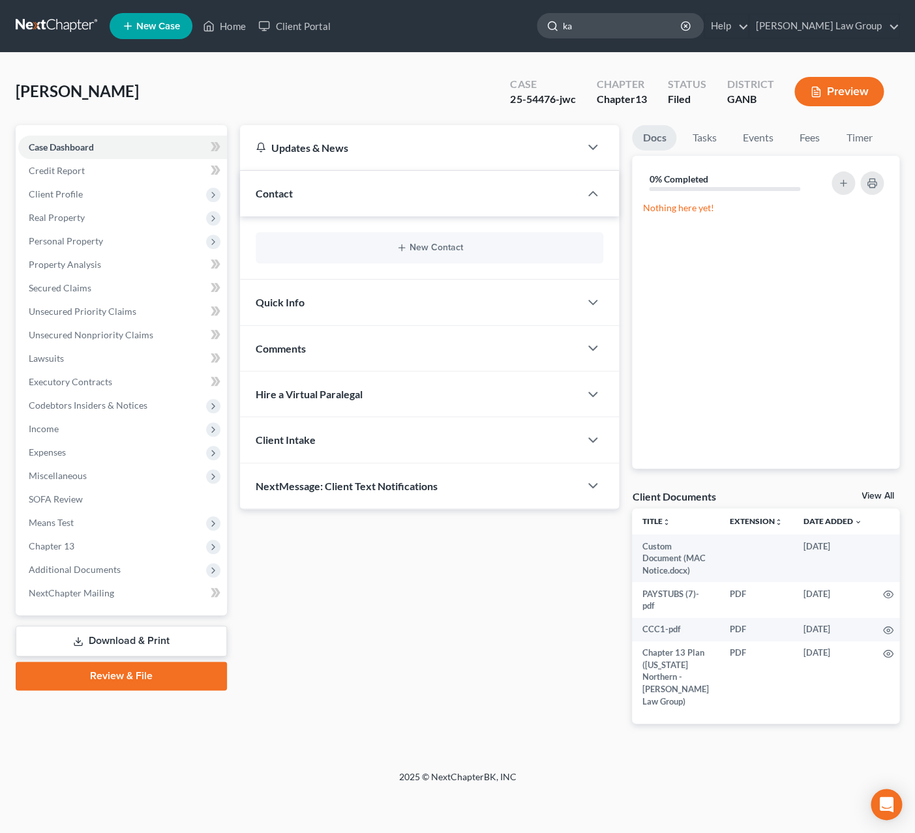
type input "k"
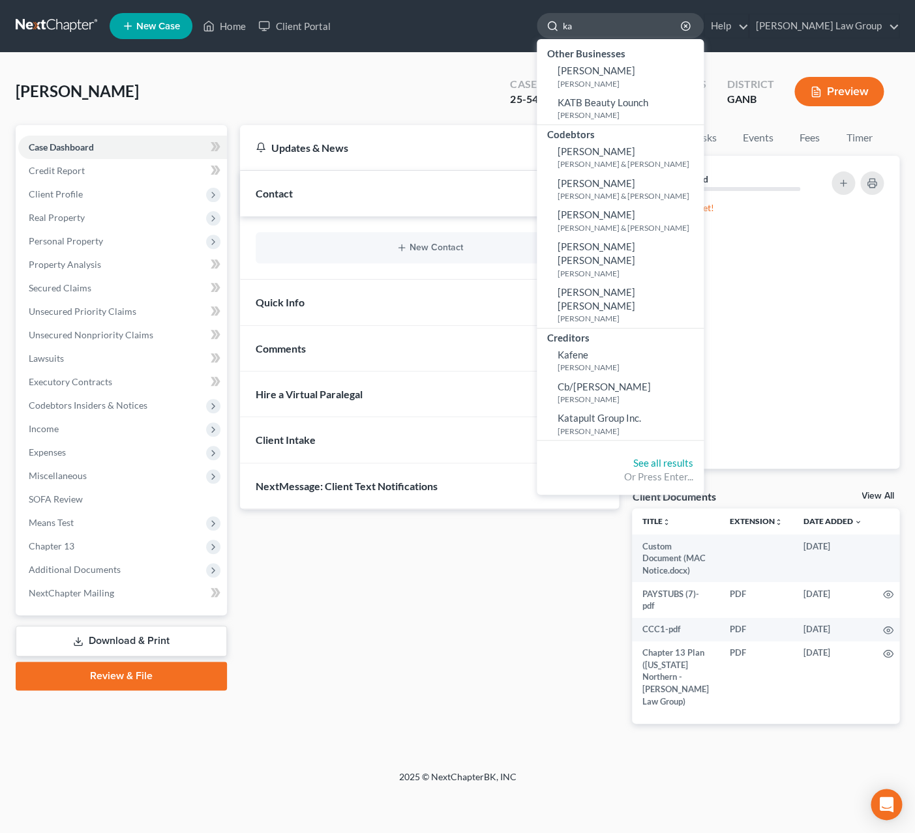
type input "k"
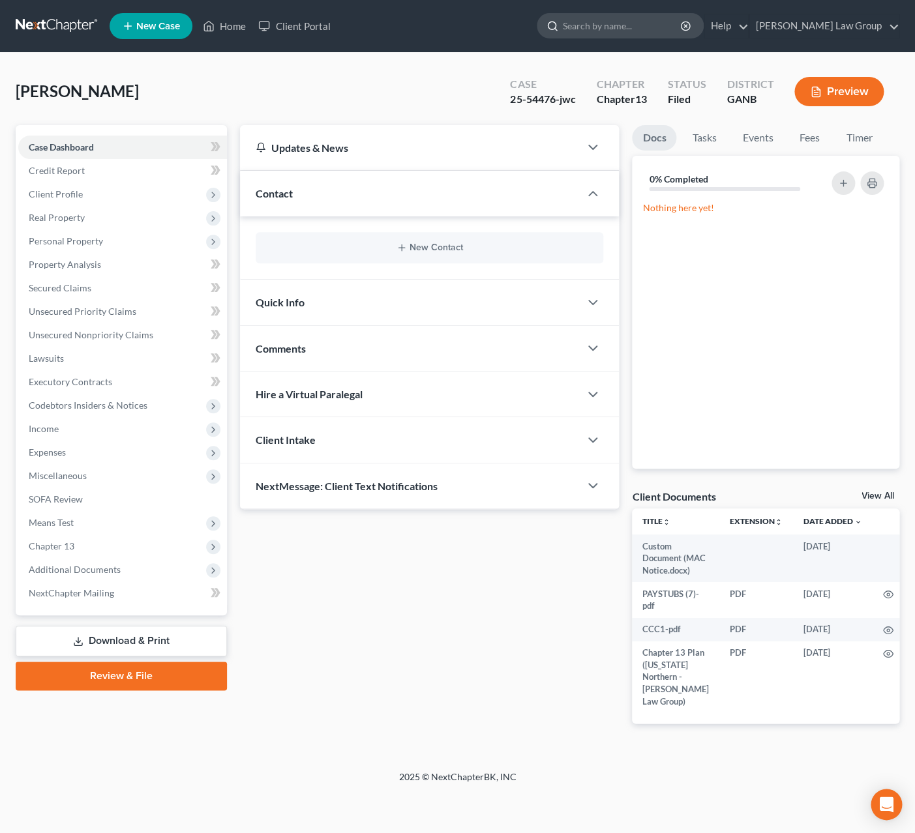
type input "k"
type input "[PERSON_NAME]"
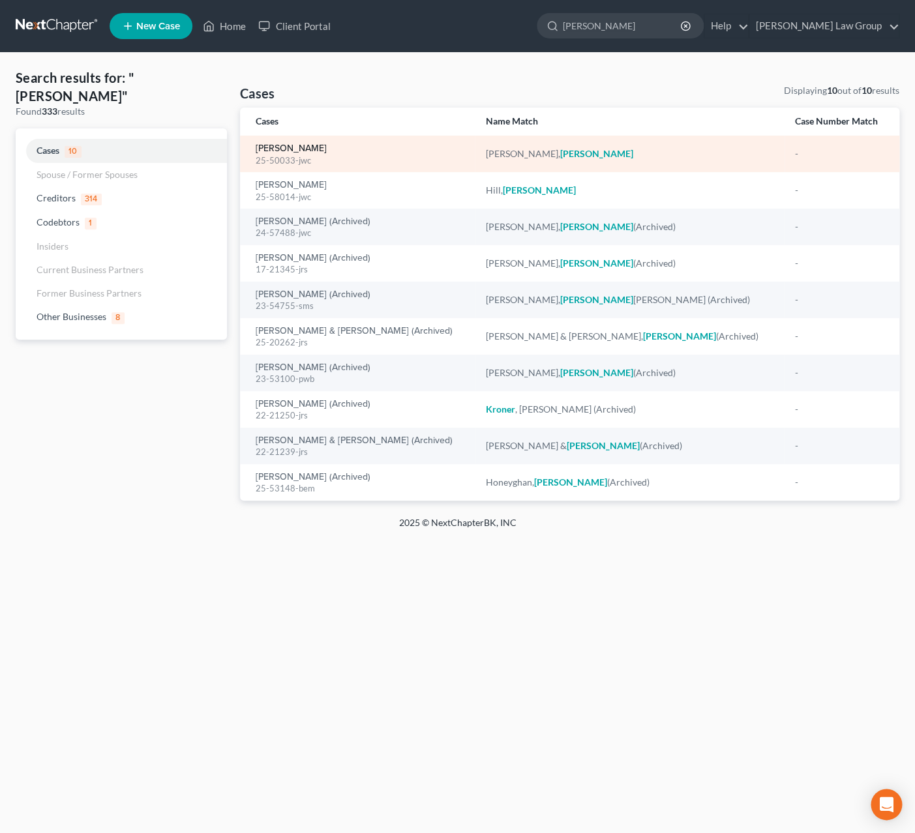
click at [327, 148] on link "[PERSON_NAME]" at bounding box center [291, 148] width 71 height 9
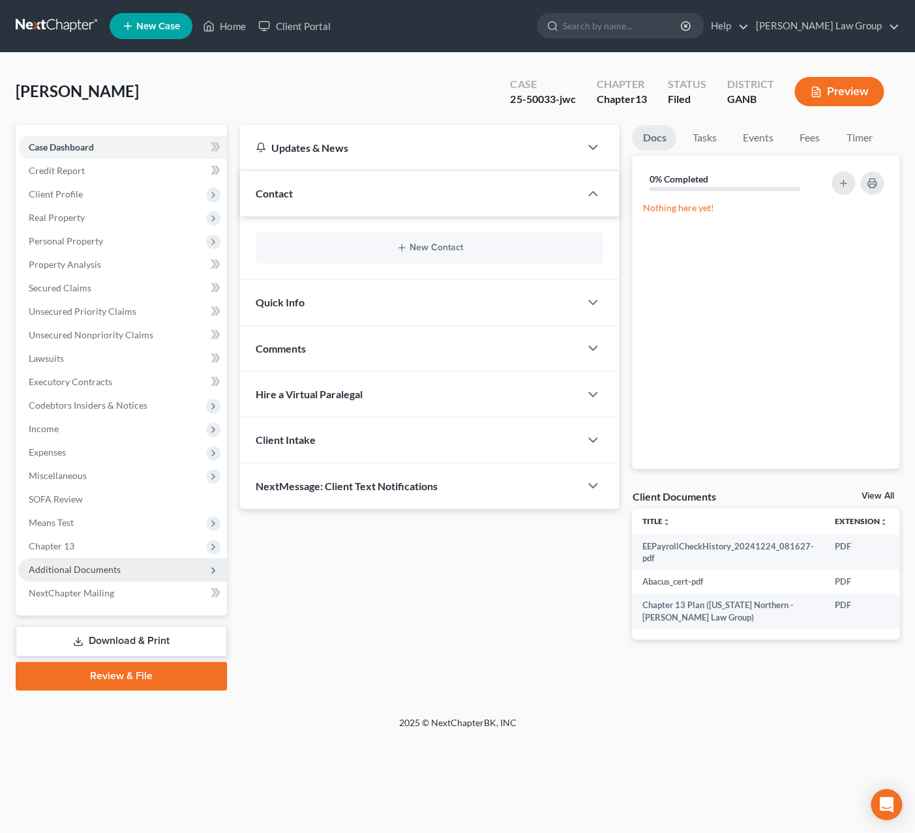
drag, startPoint x: 115, startPoint y: 571, endPoint x: 121, endPoint y: 572, distance: 6.6
click at [113, 573] on span "Additional Documents" at bounding box center [75, 569] width 92 height 11
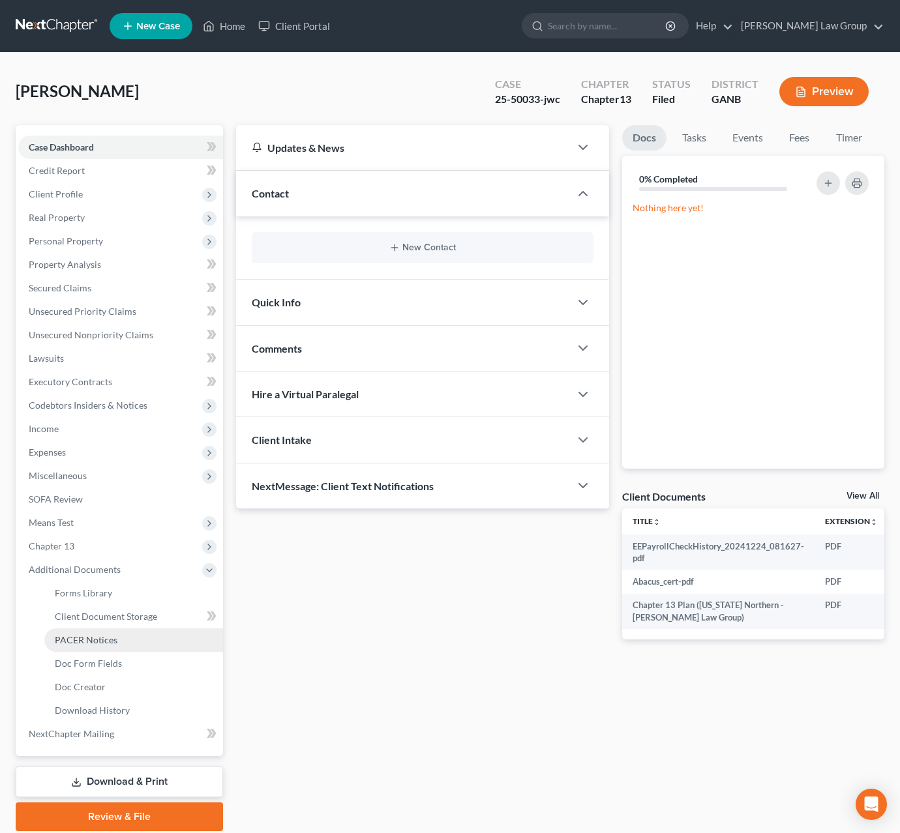
drag, startPoint x: 141, startPoint y: 636, endPoint x: 181, endPoint y: 633, distance: 40.5
click at [141, 636] on link "PACER Notices" at bounding box center [133, 640] width 179 height 23
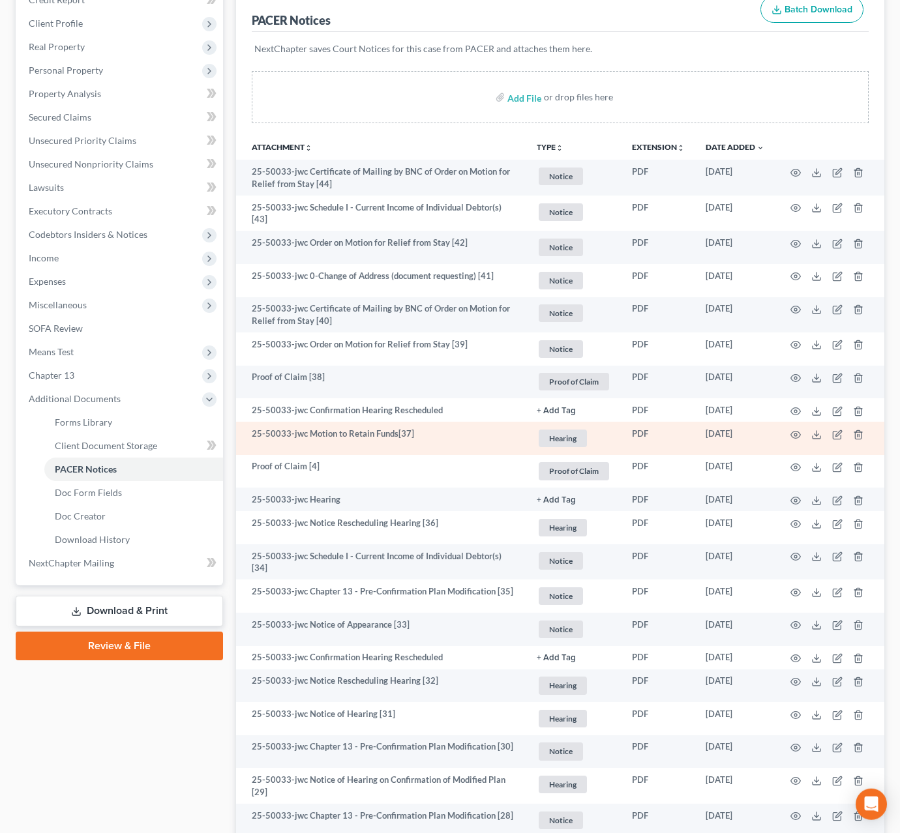
scroll to position [161, 0]
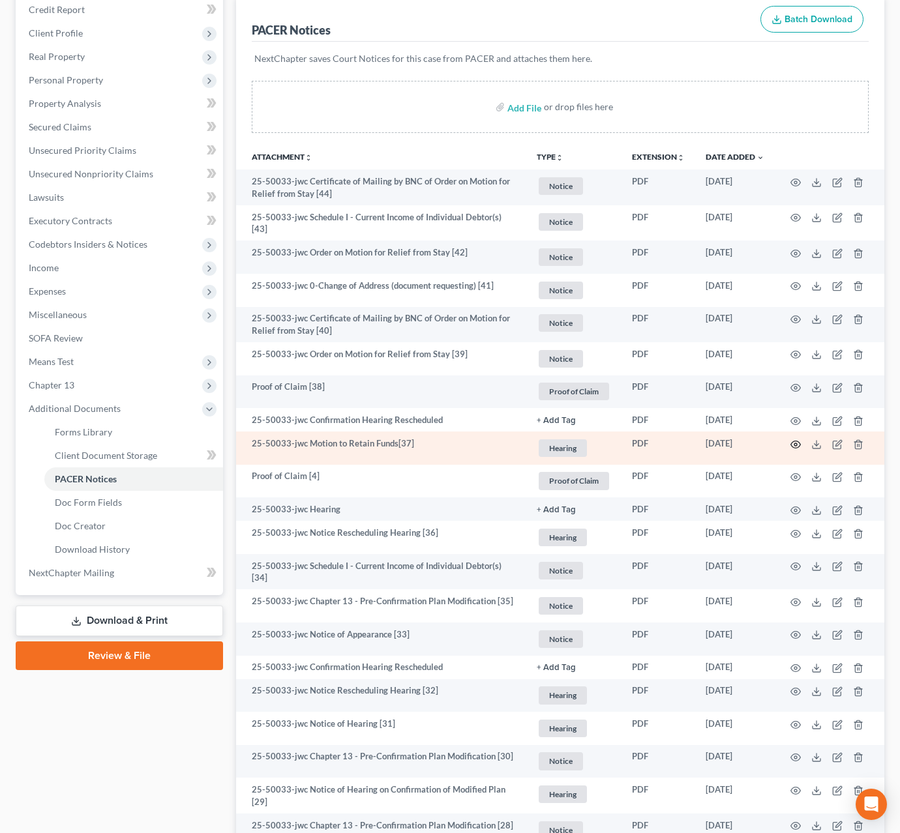
click at [800, 441] on icon "button" at bounding box center [795, 444] width 10 height 10
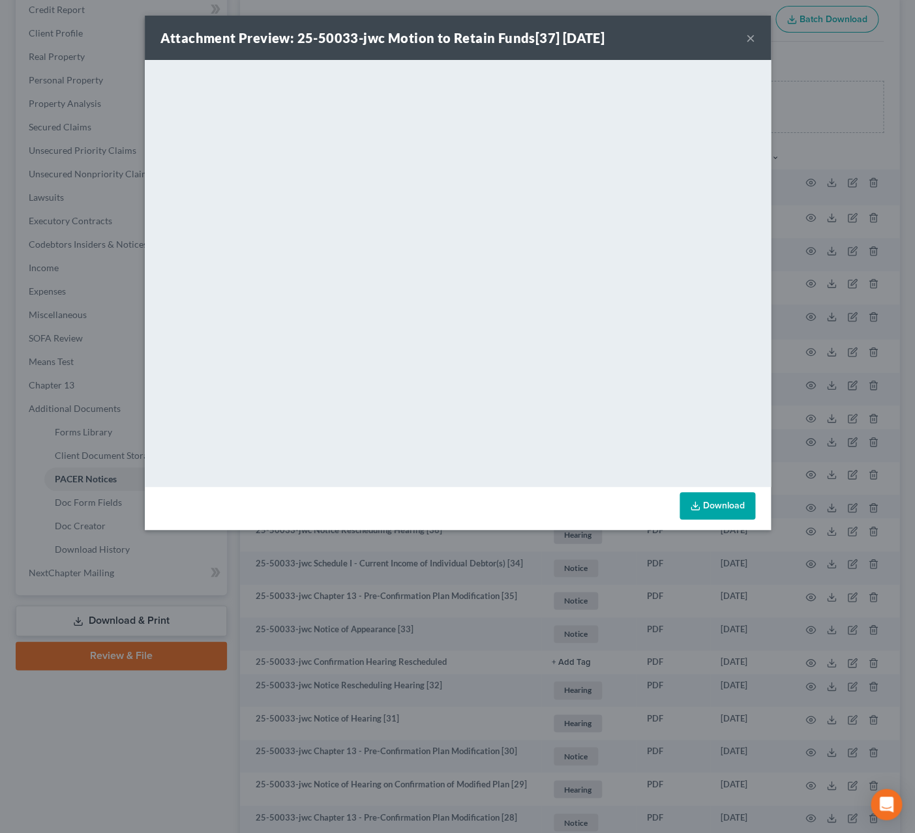
click at [749, 42] on button "×" at bounding box center [750, 38] width 9 height 16
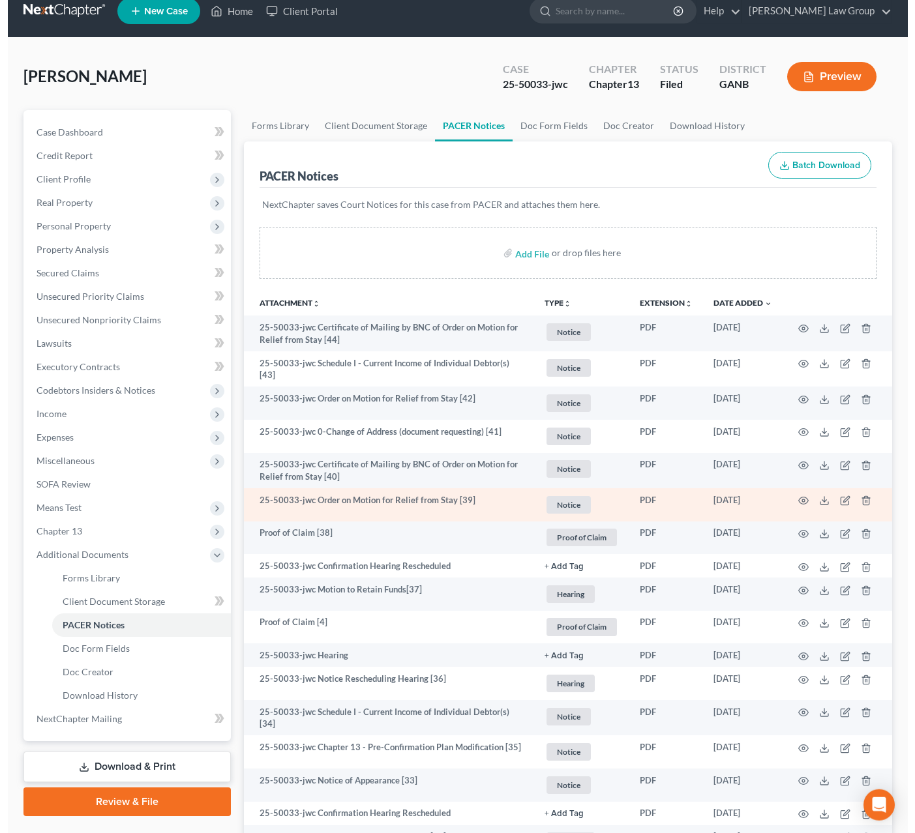
scroll to position [0, 0]
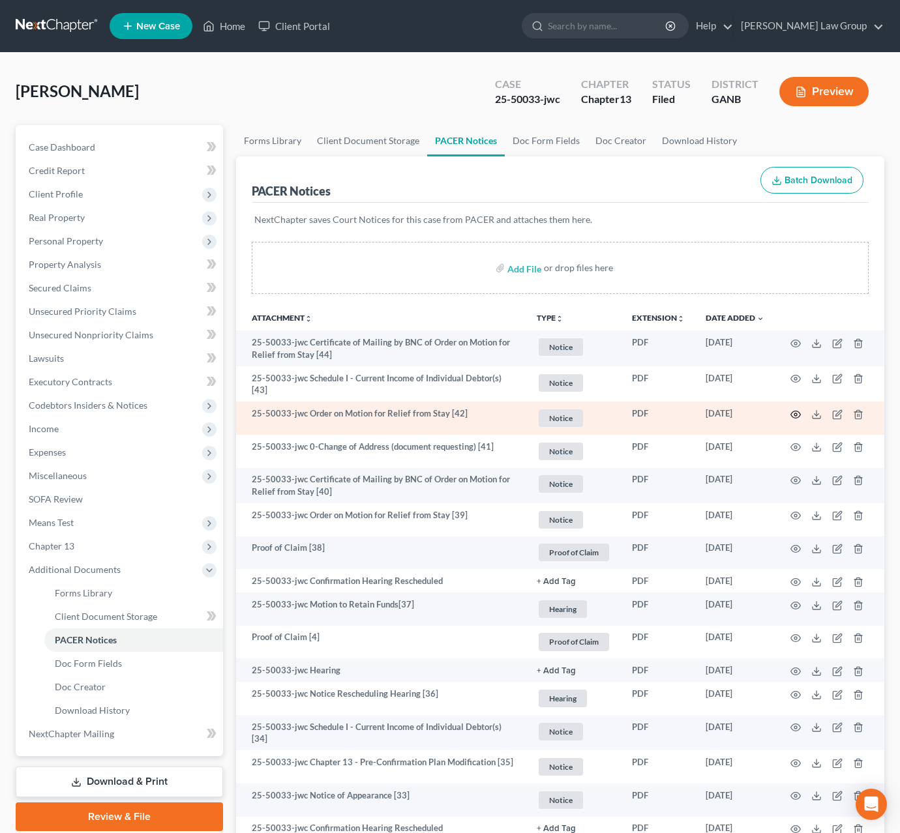
click at [793, 416] on icon "button" at bounding box center [796, 414] width 10 height 7
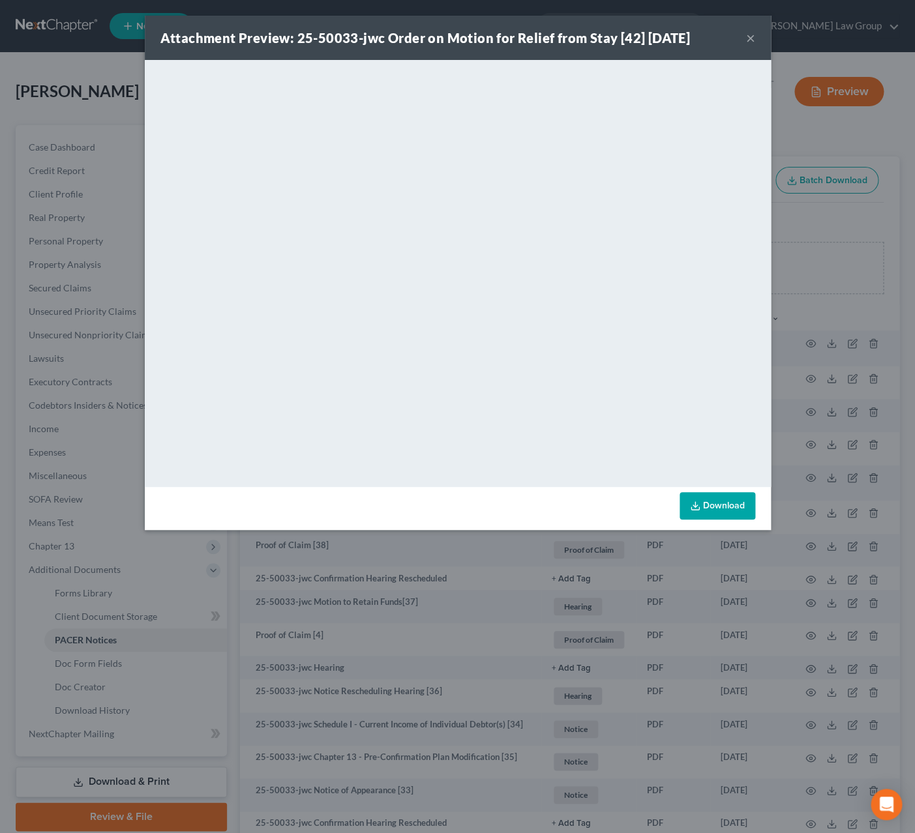
click at [750, 38] on button "×" at bounding box center [750, 38] width 9 height 16
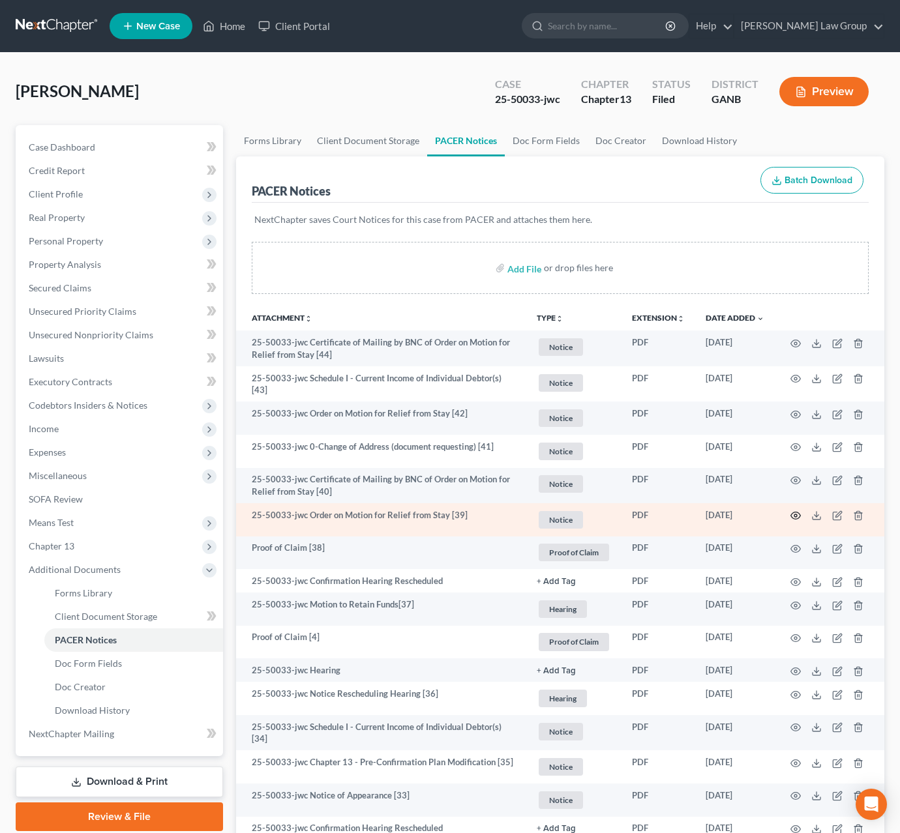
click at [796, 514] on icon "button" at bounding box center [795, 516] width 10 height 10
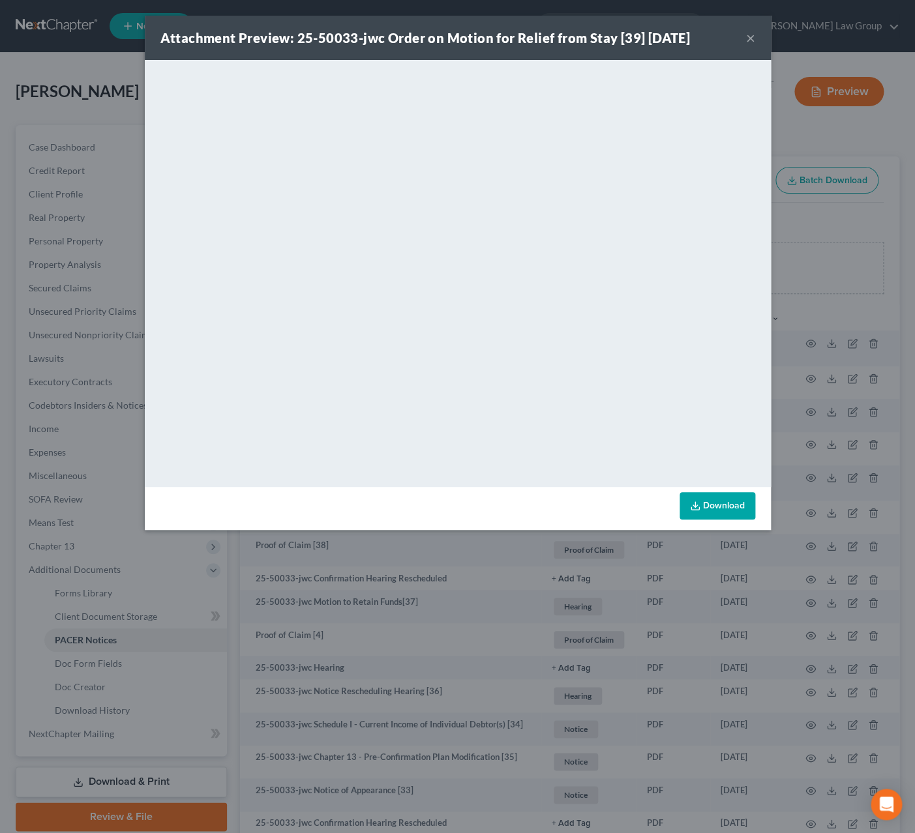
click at [747, 38] on button "×" at bounding box center [750, 38] width 9 height 16
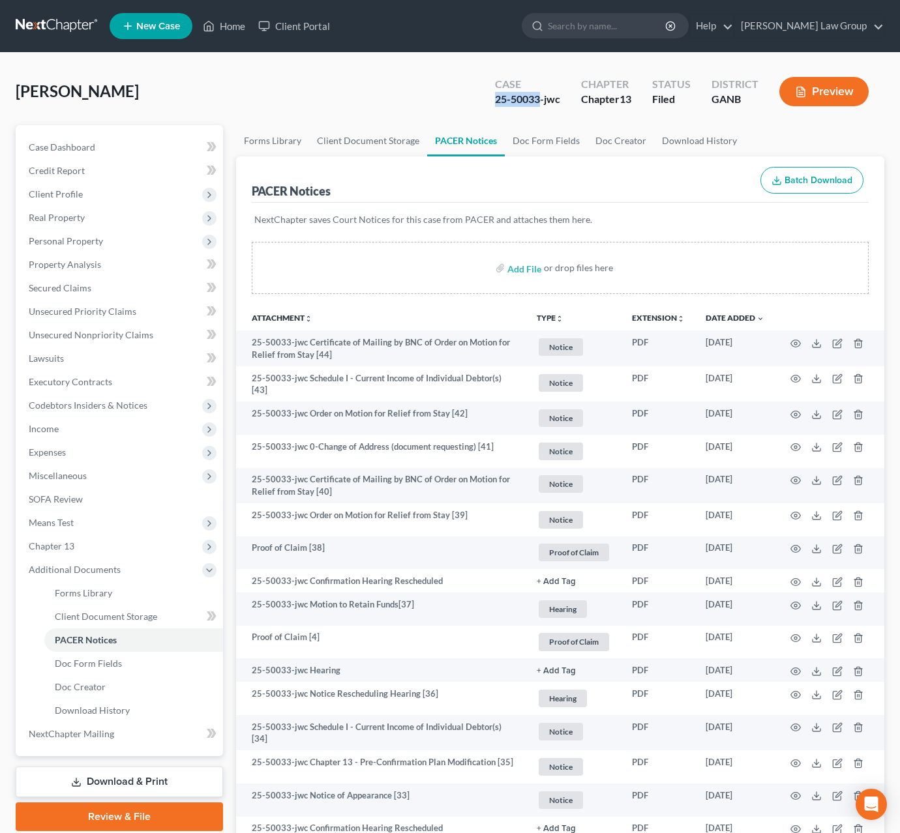
drag, startPoint x: 539, startPoint y: 102, endPoint x: 483, endPoint y: 103, distance: 56.1
click at [483, 103] on div "Case 25-50033-jwc Chapter Chapter 13 Status Filed District GANB Preview" at bounding box center [681, 91] width 405 height 46
copy div "25-50033"
click at [667, 22] on input "search" at bounding box center [607, 26] width 119 height 24
type input "[PERSON_NAME]"
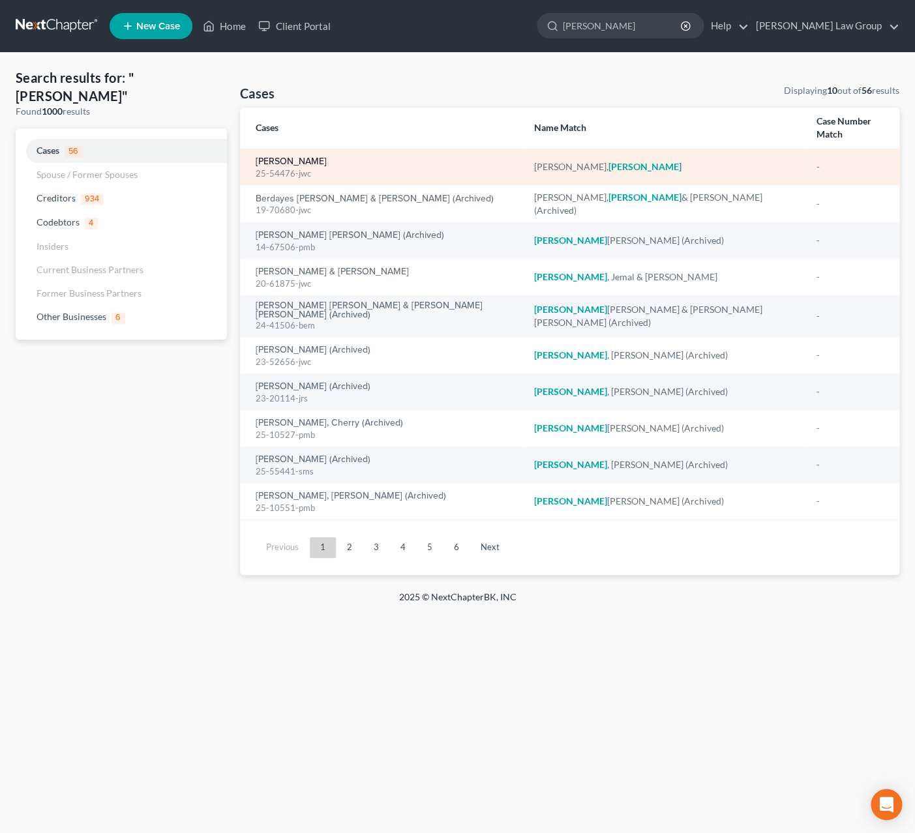
click at [309, 162] on link "[PERSON_NAME]" at bounding box center [291, 161] width 71 height 9
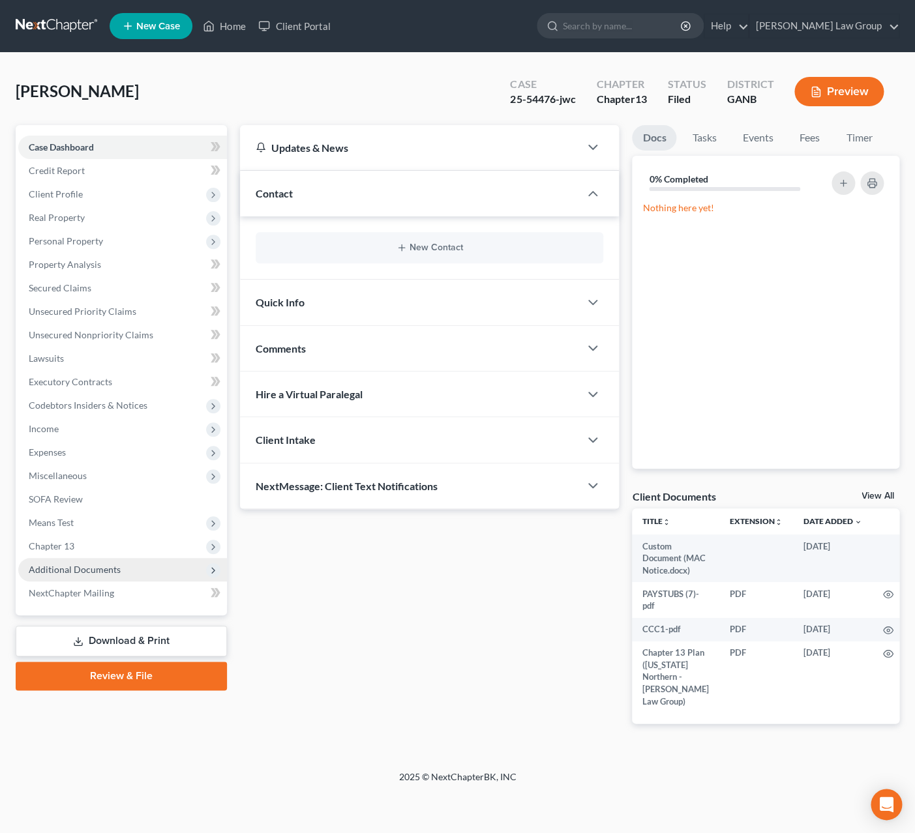
click at [115, 567] on span "Additional Documents" at bounding box center [75, 569] width 92 height 11
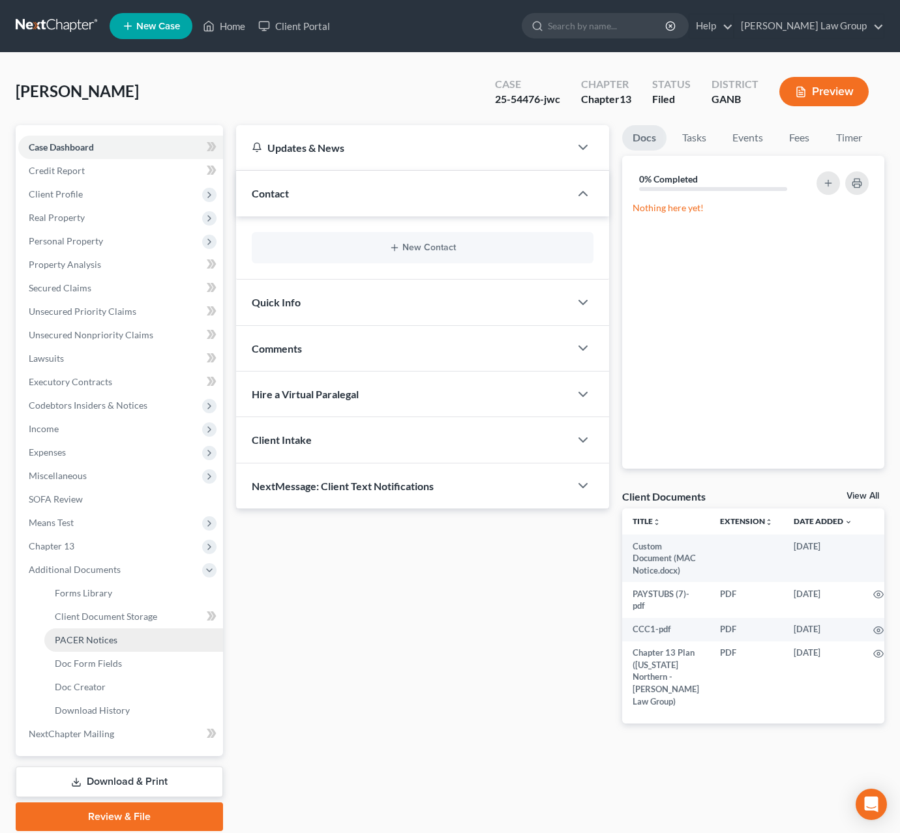
click at [135, 649] on link "PACER Notices" at bounding box center [133, 640] width 179 height 23
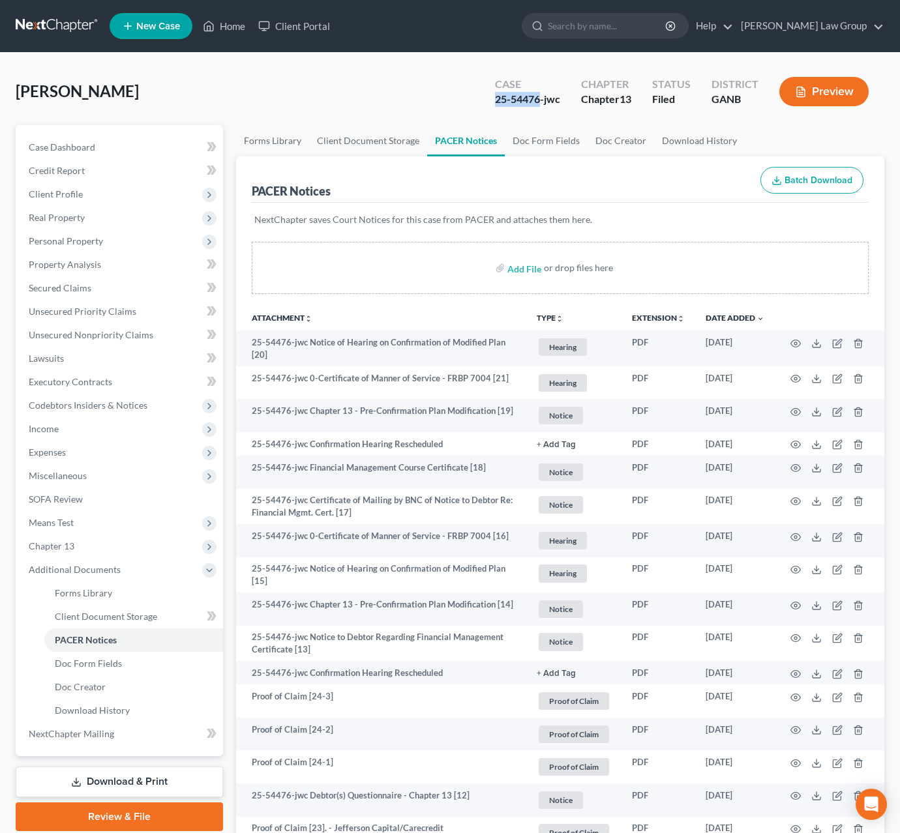
drag, startPoint x: 541, startPoint y: 103, endPoint x: 469, endPoint y: 102, distance: 72.4
click at [469, 102] on div "Stevenson, Ramona Upgraded Case 25-54476-jwc Chapter Chapter 13 Status Filed Di…" at bounding box center [450, 96] width 868 height 57
copy div "25-54476"
drag, startPoint x: 115, startPoint y: 696, endPoint x: 135, endPoint y: 687, distance: 21.9
click at [115, 696] on link "Doc Creator" at bounding box center [133, 686] width 179 height 23
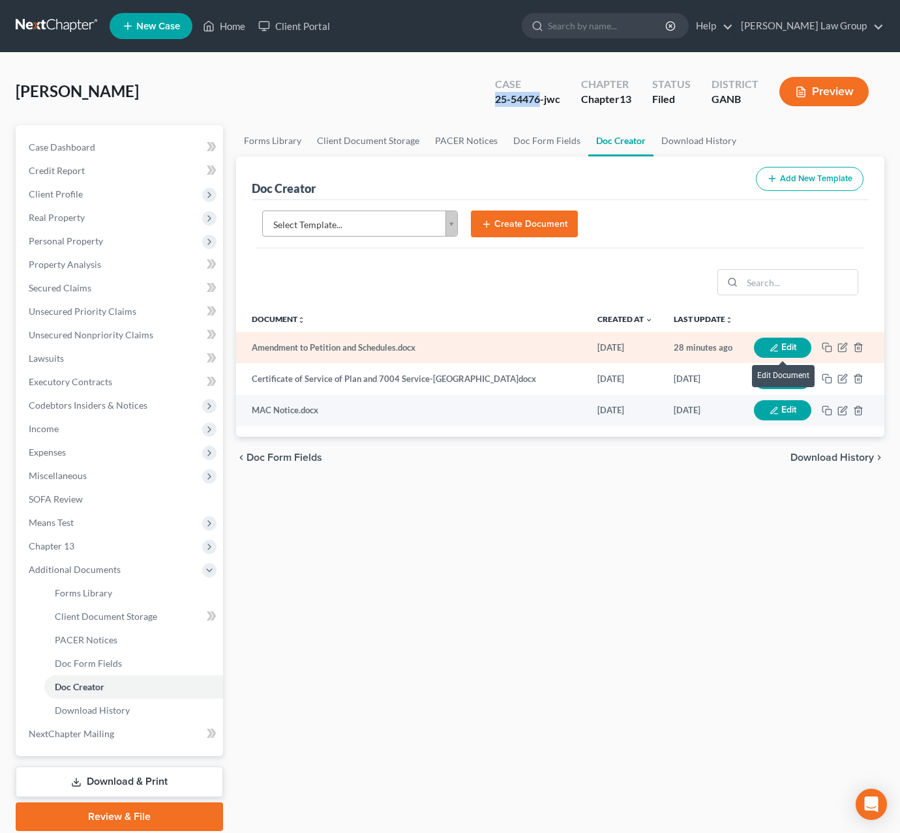
click at [798, 348] on button "Edit" at bounding box center [782, 348] width 57 height 20
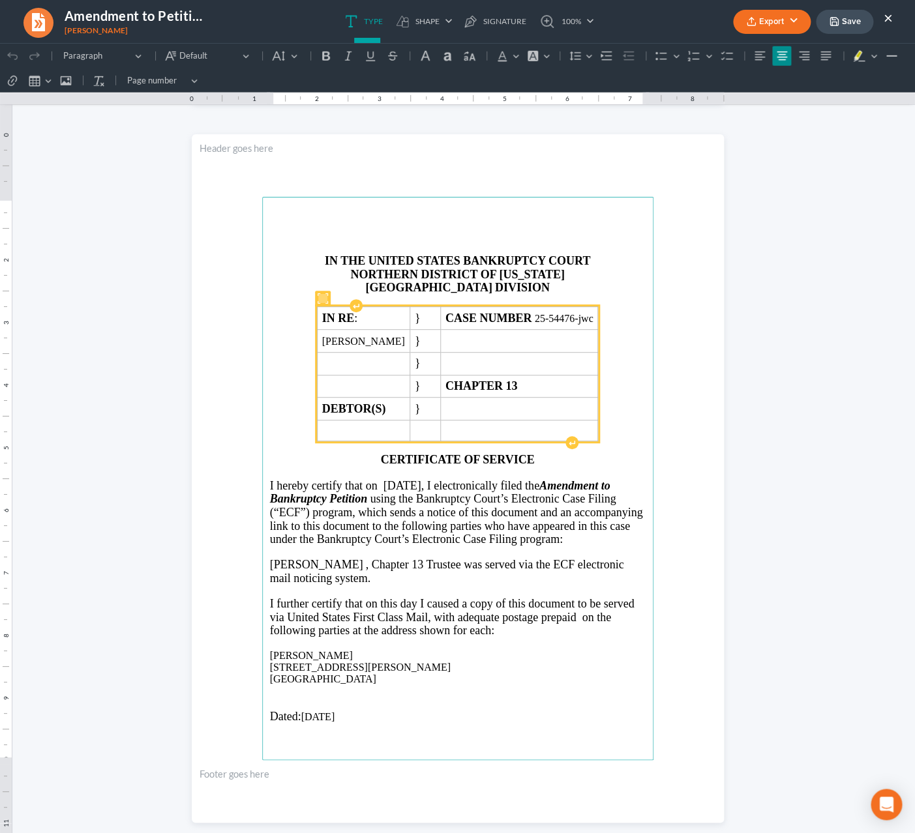
scroll to position [1495, 0]
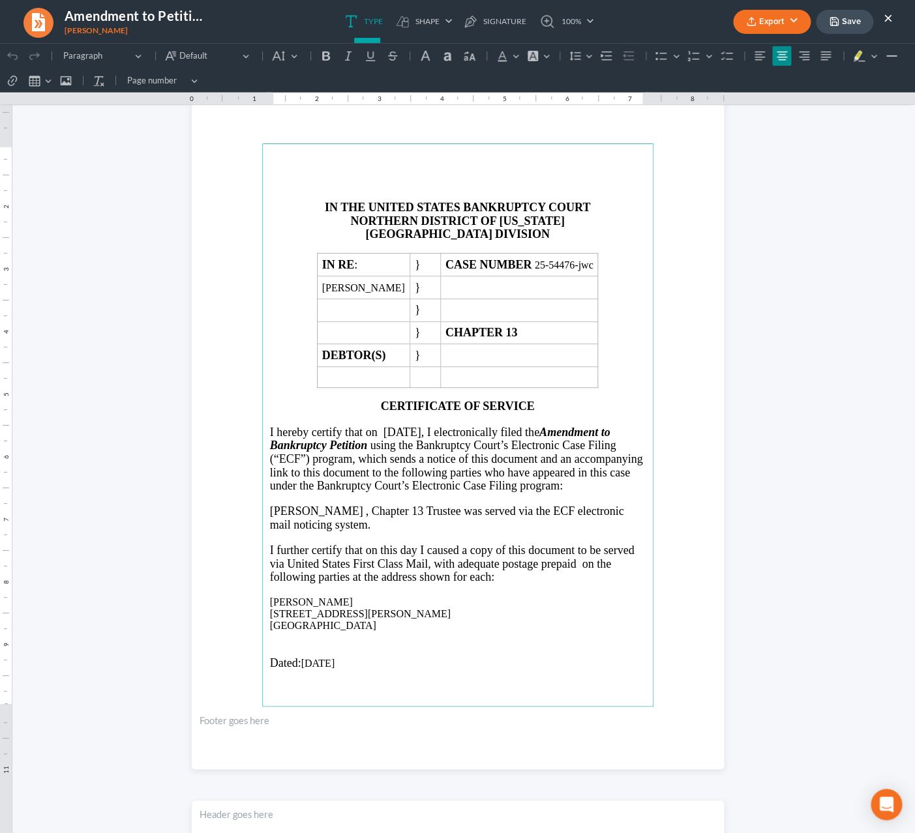
click at [770, 23] on button "Export" at bounding box center [772, 22] width 78 height 24
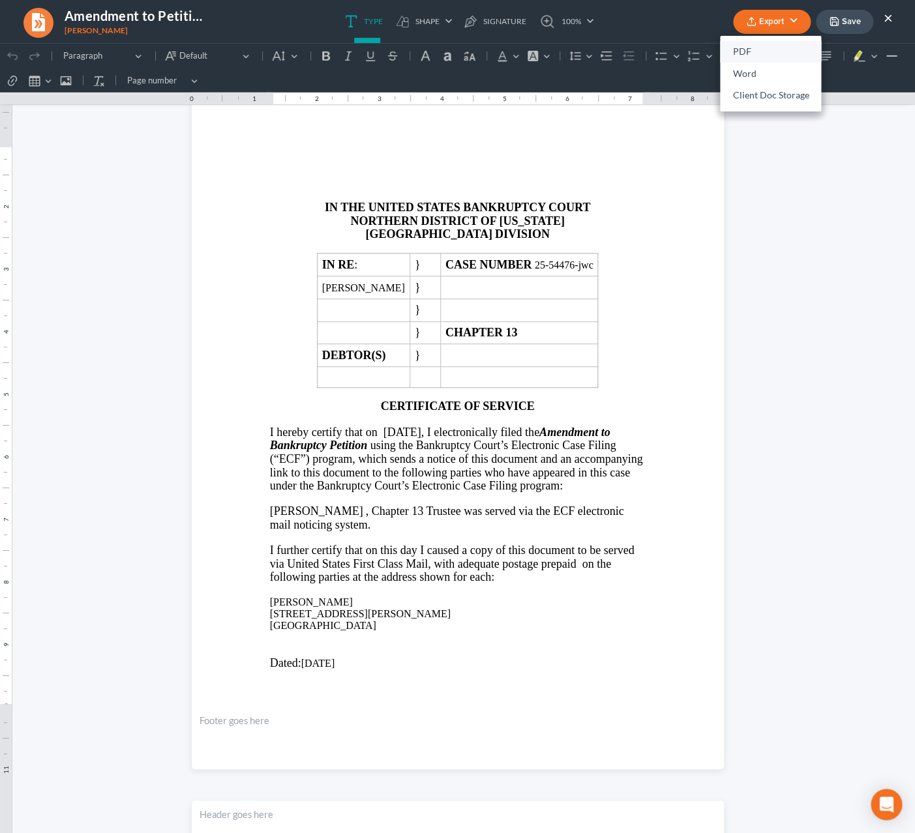
click at [764, 54] on link "PDF" at bounding box center [770, 52] width 101 height 22
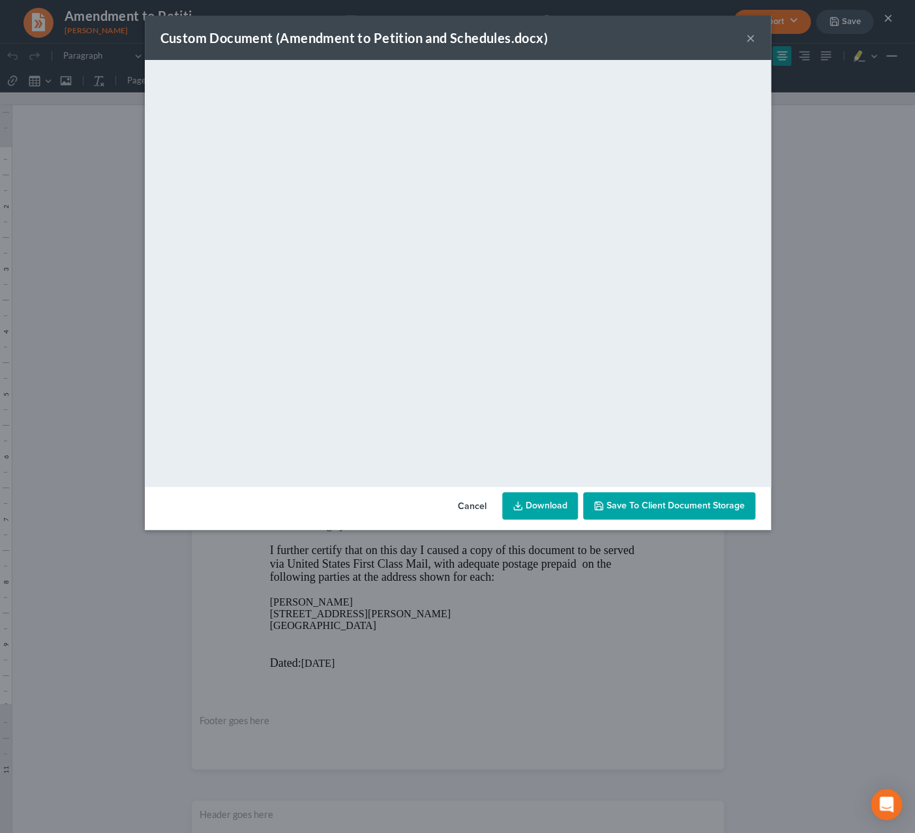
click at [563, 504] on link "Download" at bounding box center [540, 505] width 76 height 27
click at [749, 38] on button "×" at bounding box center [750, 38] width 9 height 16
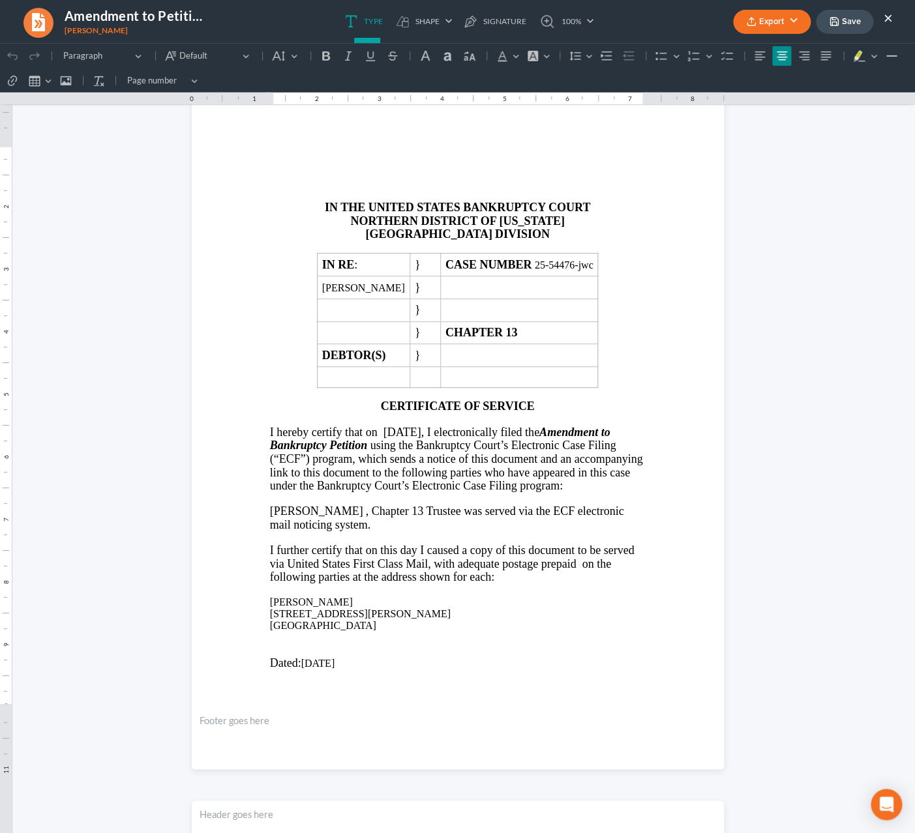
click at [888, 22] on button "×" at bounding box center [887, 18] width 9 height 16
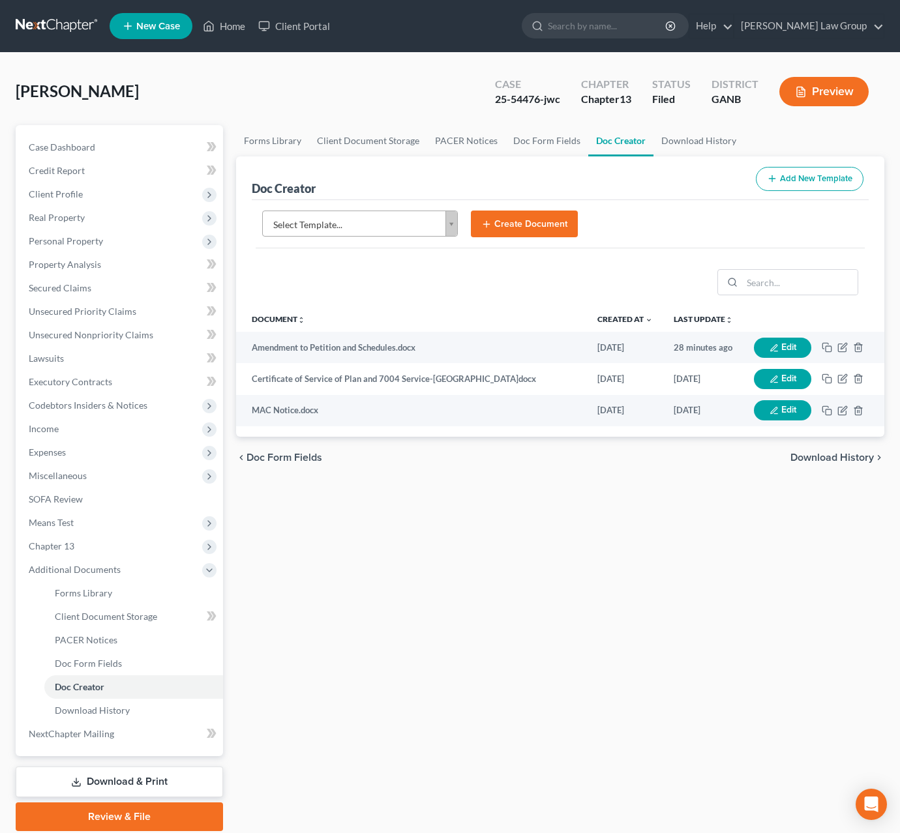
click at [132, 775] on link "Download & Print" at bounding box center [119, 782] width 207 height 31
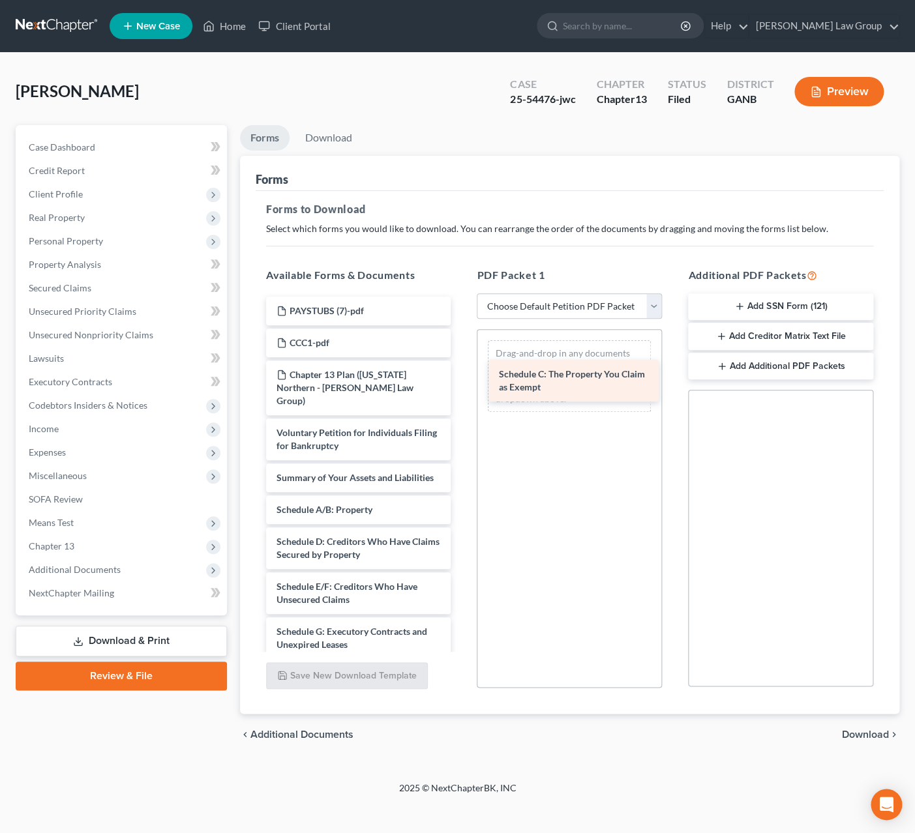
drag, startPoint x: 338, startPoint y: 551, endPoint x: 567, endPoint y: 366, distance: 294.4
click at [462, 367] on div "Schedule C: The Property You Claim as Exempt PAYSTUBS (7)-pdf CCC1-pdf Chapter …" at bounding box center [359, 664] width 206 height 734
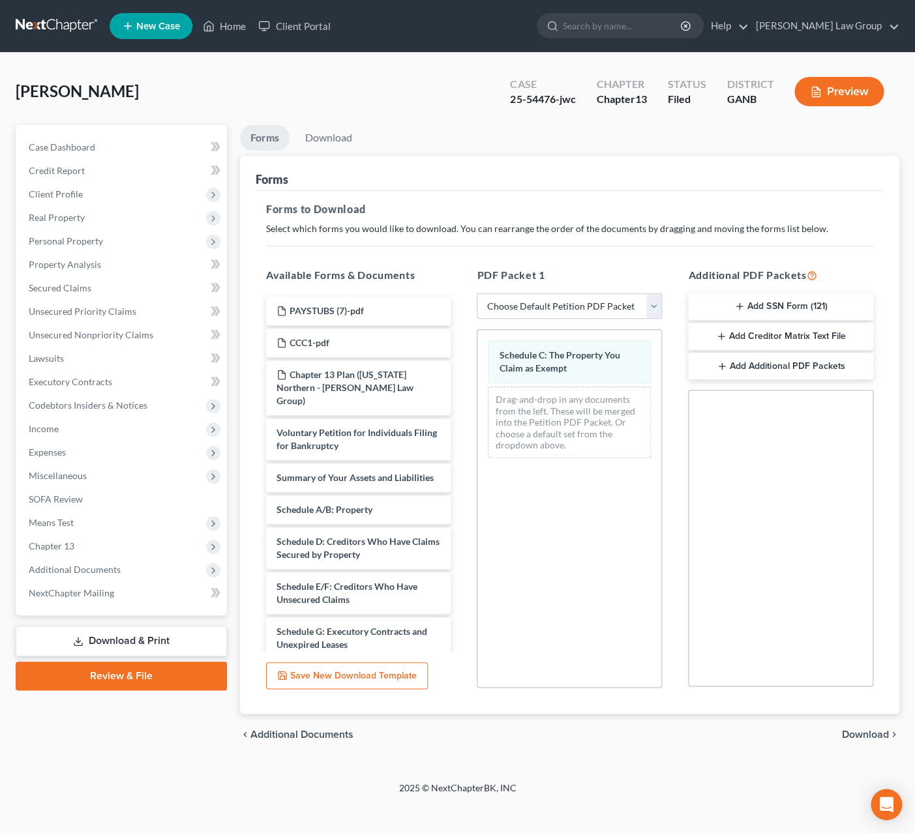
click at [863, 737] on span "Download" at bounding box center [865, 735] width 47 height 10
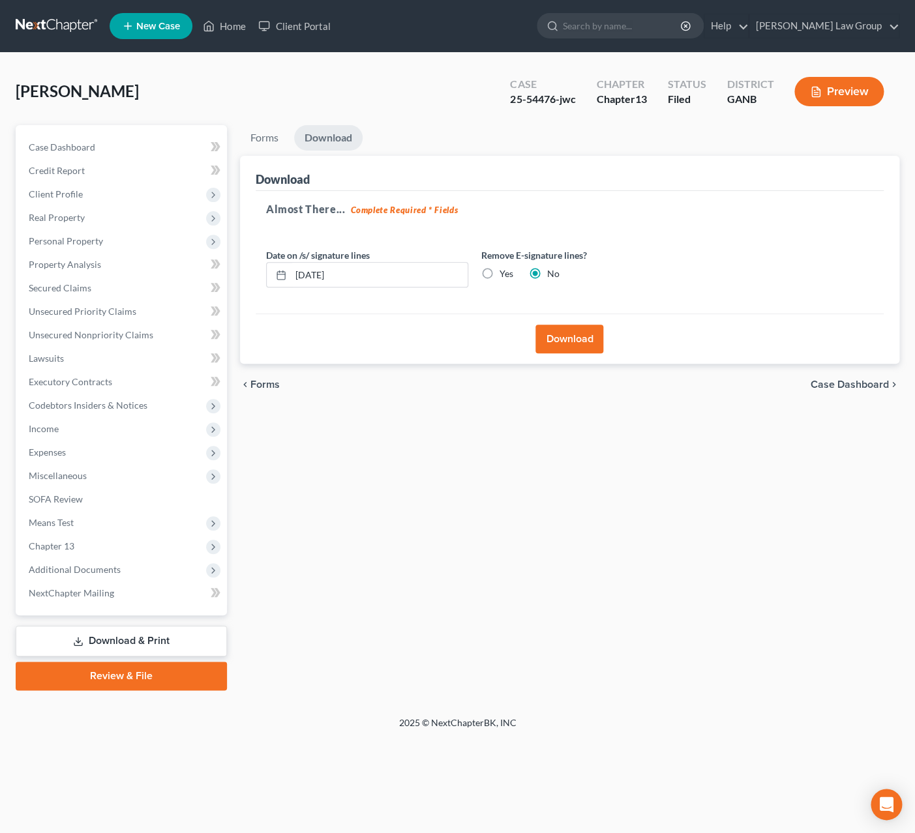
click at [557, 338] on button "Download" at bounding box center [569, 339] width 68 height 29
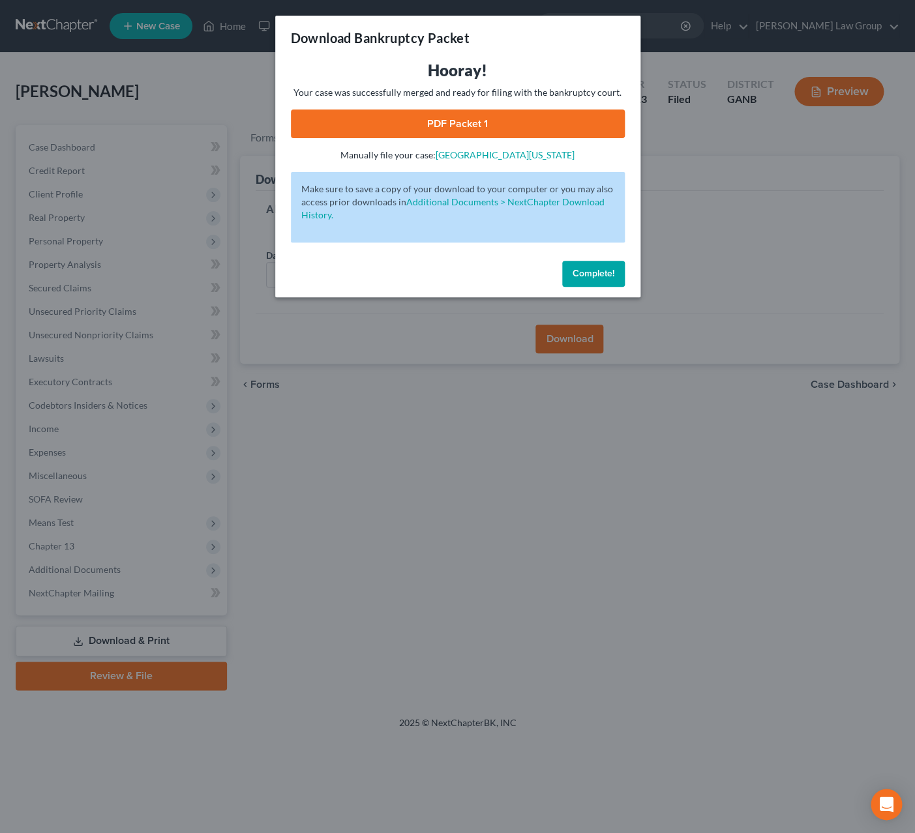
click at [471, 121] on link "PDF Packet 1" at bounding box center [458, 124] width 334 height 29
